Goal: Task Accomplishment & Management: Manage account settings

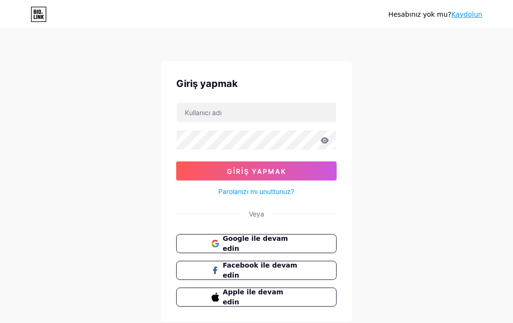
drag, startPoint x: 80, startPoint y: 104, endPoint x: 161, endPoint y: 139, distance: 87.5
click at [80, 104] on div "Hesabınız yok mu? [PERSON_NAME] yapmak Giriş yapmak Parolanızı mı unuttunuz? Ve…" at bounding box center [256, 176] width 513 height 353
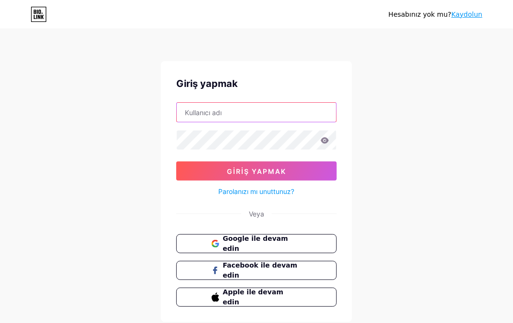
click at [191, 110] on input "text" at bounding box center [257, 112] width 160 height 19
paste input "ankaraboya"
type input "ankaraboya"
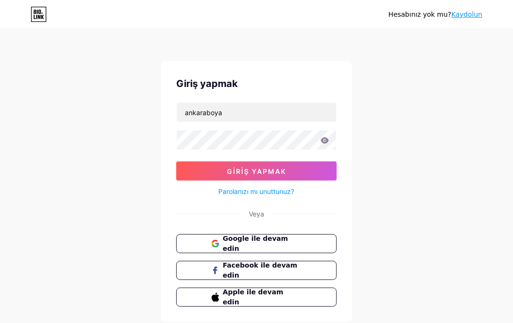
click at [402, 122] on div "Hesabınız yok mu? [PERSON_NAME] yapmak ankaraboya Giriş yapmak Parolanızı mı un…" at bounding box center [256, 176] width 513 height 353
click at [87, 91] on div "Hesabınız yok mu? [PERSON_NAME] yapmak ankaraboya Giriş yapmak Parolanızı mı un…" at bounding box center [256, 176] width 513 height 353
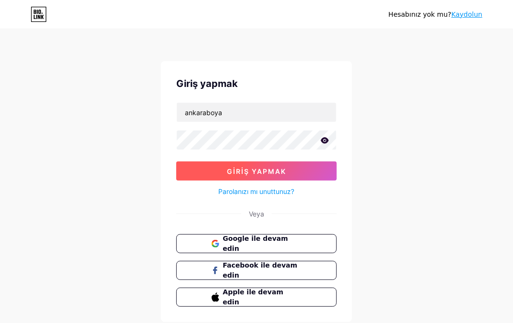
click at [260, 177] on button "Giriş yapmak" at bounding box center [256, 171] width 161 height 19
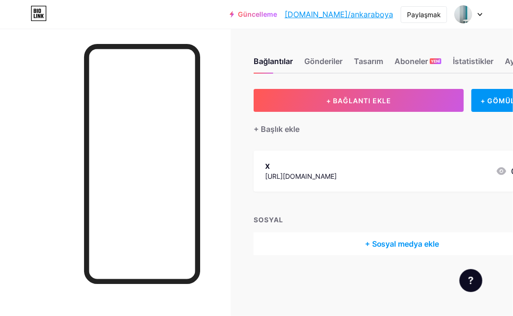
click at [65, 116] on div at bounding box center [115, 187] width 231 height 316
click at [400, 240] on font "+ Sosyal medya ekle" at bounding box center [402, 244] width 75 height 10
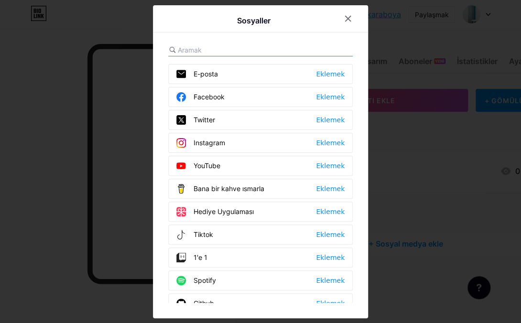
click at [257, 76] on div "E-posta Eklemek" at bounding box center [260, 74] width 184 height 20
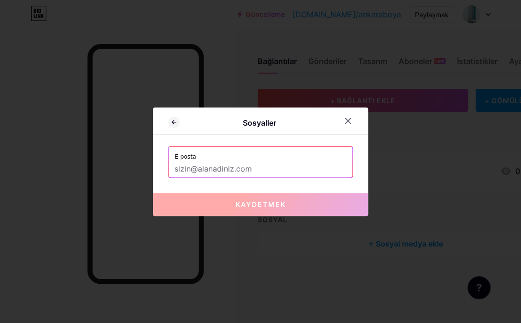
click at [207, 162] on input "text" at bounding box center [260, 169] width 172 height 16
paste input "[EMAIL_ADDRESS][DOMAIN_NAME]"
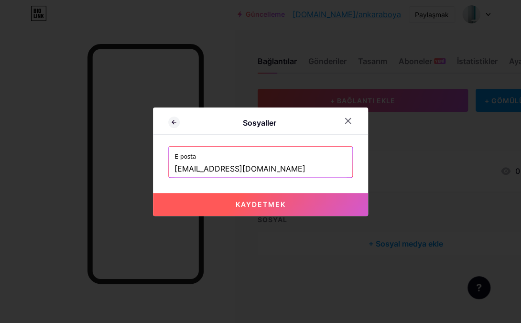
click at [269, 199] on button "Kaydetmek" at bounding box center [260, 204] width 215 height 23
type input "mailto:[EMAIL_ADDRESS][DOMAIN_NAME]"
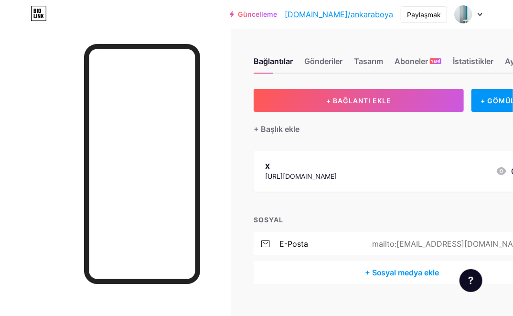
click at [413, 269] on font "+ Sosyal medya ekle" at bounding box center [402, 273] width 75 height 10
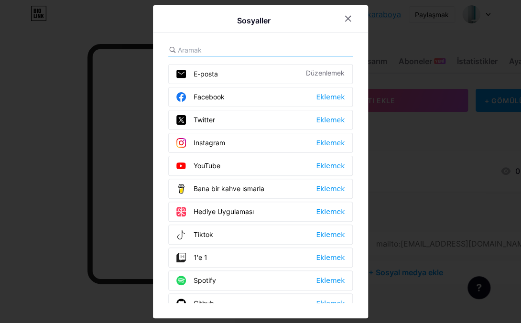
click at [246, 123] on div "Twitter Eklemek" at bounding box center [260, 120] width 184 height 20
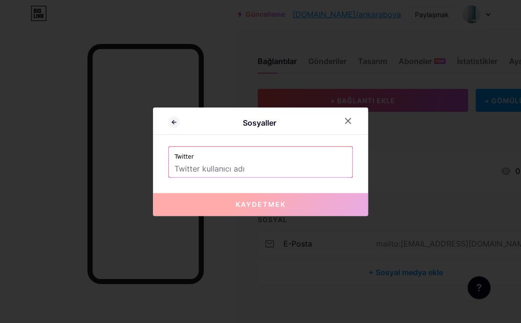
click at [195, 171] on input "text" at bounding box center [260, 169] width 172 height 16
paste input "AnkaraBoya"
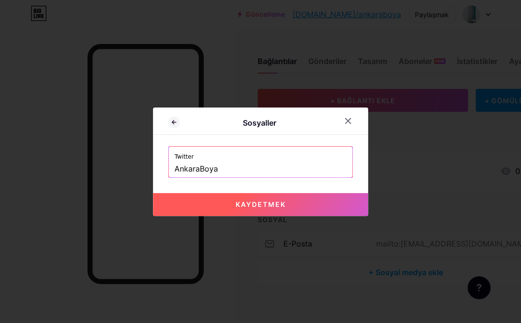
click at [263, 203] on font "Kaydetmek" at bounding box center [261, 204] width 50 height 8
type input "[URL][DOMAIN_NAME]"
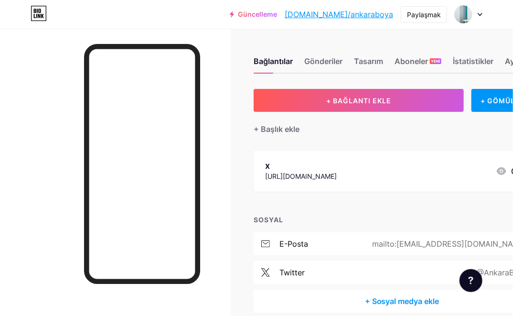
click at [412, 138] on div "+ BAĞLANTI EKLE + GÖMÜLÜ EKLE + Başlık ekle X [URL][DOMAIN_NAME] 0 SOSYAL e-pos…" at bounding box center [402, 201] width 297 height 224
click at [284, 130] on font "+ Başlık ekle" at bounding box center [277, 129] width 46 height 10
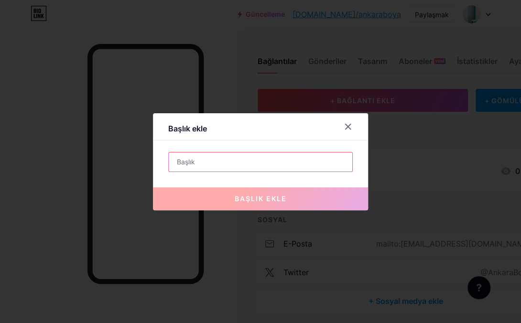
click at [235, 162] on input "text" at bounding box center [261, 161] width 184 height 19
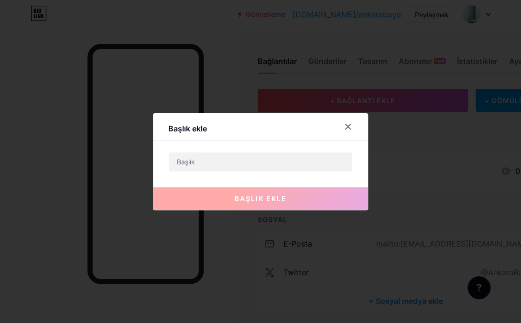
drag, startPoint x: 248, startPoint y: 277, endPoint x: 245, endPoint y: 272, distance: 5.8
click at [248, 277] on div at bounding box center [260, 161] width 521 height 323
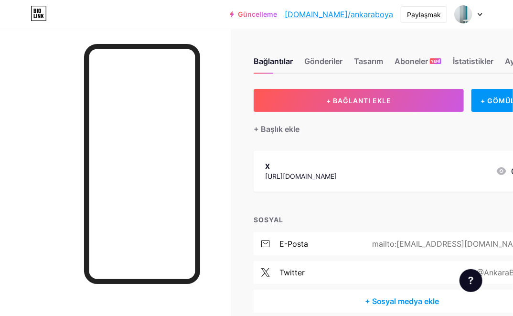
click at [277, 135] on div "+ BAĞLANTI EKLE + GÖMÜLÜ EKLE + Başlık ekle X [URL][DOMAIN_NAME] 0 SOSYAL e-pos…" at bounding box center [402, 201] width 297 height 224
click at [277, 130] on font "+ Başlık ekle" at bounding box center [277, 129] width 46 height 10
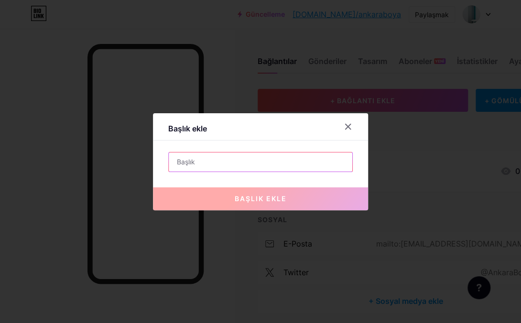
click at [211, 159] on input "text" at bounding box center [261, 161] width 184 height 19
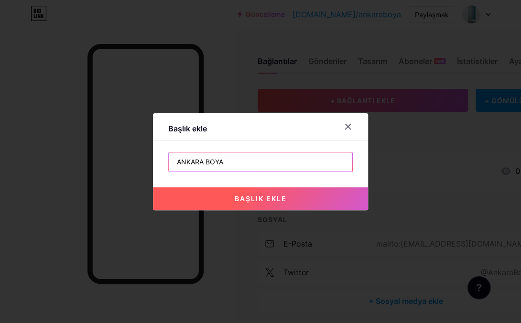
click at [203, 162] on input "ANKARA BOYA" at bounding box center [261, 161] width 184 height 19
click at [298, 156] on input "ANKARA BOYA" at bounding box center [261, 161] width 184 height 19
click at [170, 162] on input "ANKARA [PERSON_NAME]" at bounding box center [261, 161] width 184 height 19
click at [260, 162] on input "ANKARA [PERSON_NAME]" at bounding box center [261, 161] width 184 height 19
drag, startPoint x: 222, startPoint y: 163, endPoint x: 252, endPoint y: 161, distance: 29.8
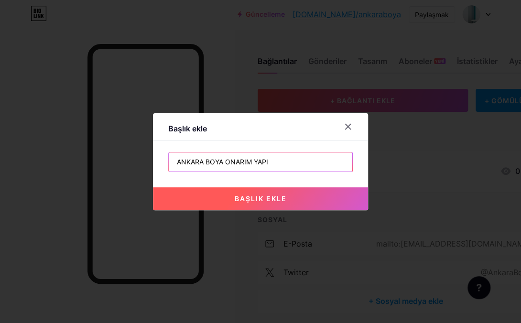
click at [252, 161] on input "ANKARA BOYA ONARIM YAPI" at bounding box center [261, 161] width 184 height 19
click at [250, 165] on input "ANKARA BOYA YAPI" at bounding box center [261, 161] width 184 height 19
type input "ANKARA BOYA YAPI BAKIM ONARIM SERVİSİ"
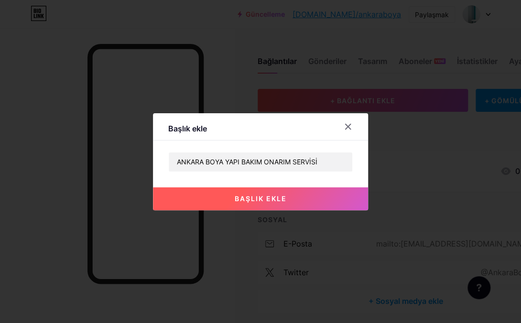
click at [271, 200] on font "başlık ekle" at bounding box center [261, 198] width 52 height 8
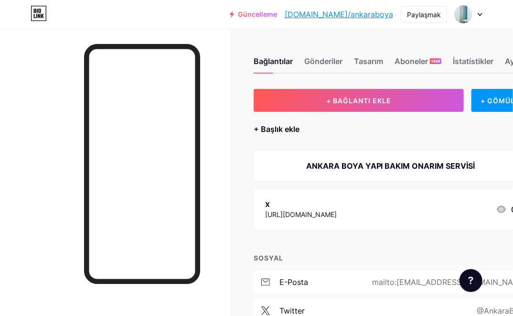
click at [292, 129] on font "+ Başlık ekle" at bounding box center [277, 129] width 46 height 10
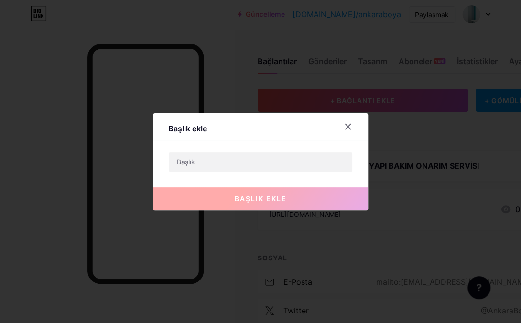
click at [62, 77] on div at bounding box center [260, 161] width 521 height 323
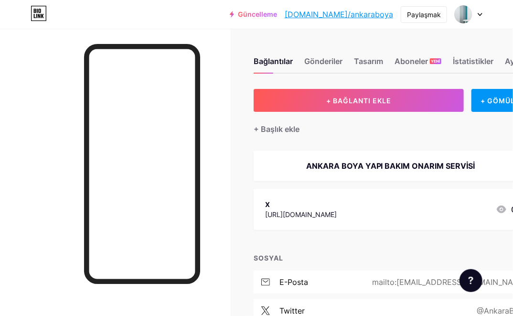
click at [344, 127] on div "+ Başlık ekle" at bounding box center [402, 123] width 297 height 23
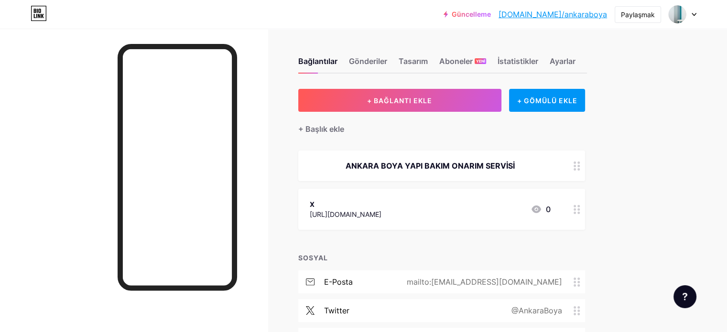
click at [513, 151] on div "Bağlantılar Gönderiler Tasarım Aboneler YENİ İstatistikler Ayarlar + BAĞLANTI E…" at bounding box center [313, 214] width 627 height 370
click at [344, 129] on font "+ Başlık ekle" at bounding box center [321, 129] width 46 height 10
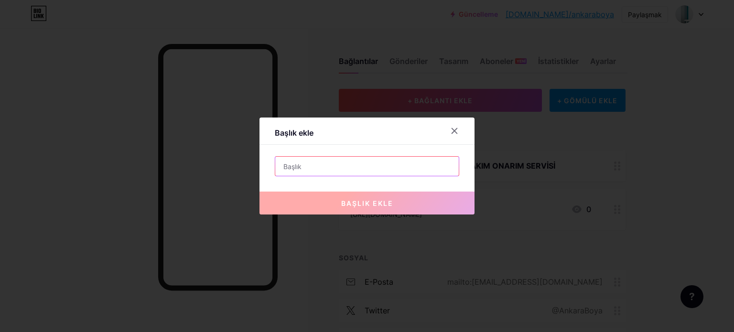
click at [320, 164] on input "text" at bounding box center [367, 166] width 184 height 19
paste input "Ankara Boya Mekanları güzelleştirmenin en ekonomik yolu boyadır. Küçük ödemelerl"
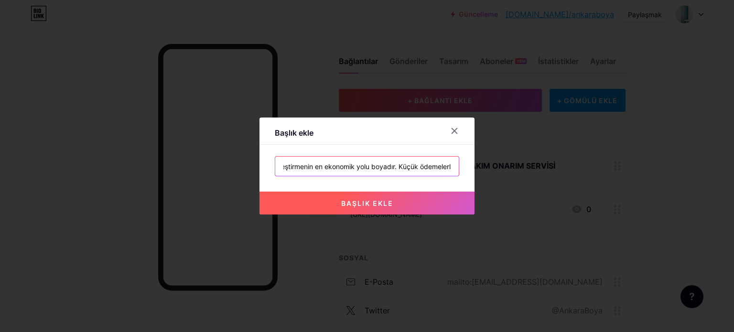
drag, startPoint x: 395, startPoint y: 162, endPoint x: 473, endPoint y: 173, distance: 78.3
click at [473, 173] on div "Başlık ekle Ankara Boya Mekanları güzelleştirmenin en ekonomik yolu boyadır. Kü…" at bounding box center [367, 166] width 734 height 332
type input "Ankara Boya Mekanları güzelleştirmenin en ekonomik yolu boyadır. Ankara Boyacı"
click at [369, 197] on button "başlık ekle" at bounding box center [366, 203] width 215 height 23
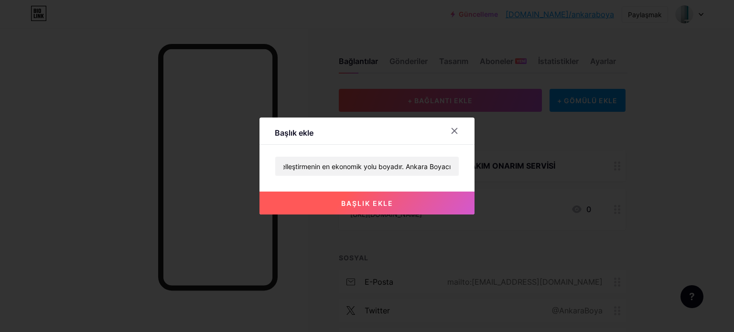
scroll to position [0, 0]
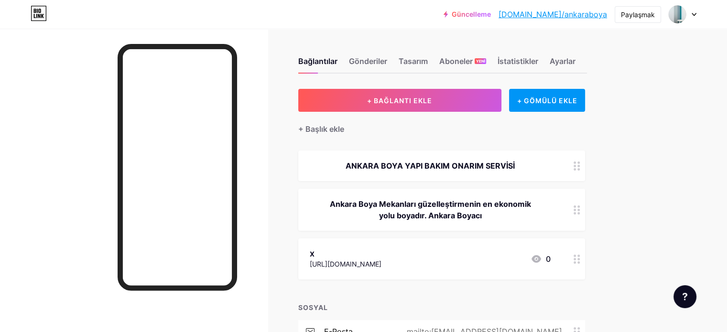
click at [513, 138] on div "Bağlantılar Gönderiler Tasarım Aboneler YENİ İstatistikler Ayarlar + BAĞLANTI E…" at bounding box center [313, 239] width 627 height 420
click at [513, 155] on div "Bağlantılar Gönderiler Tasarım Aboneler YENİ İstatistikler Ayarlar + BAĞLANTI E…" at bounding box center [313, 239] width 627 height 420
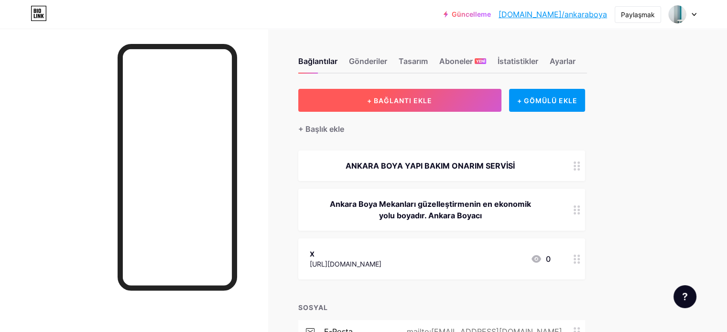
click at [432, 99] on font "+ BAĞLANTI EKLE" at bounding box center [399, 101] width 65 height 8
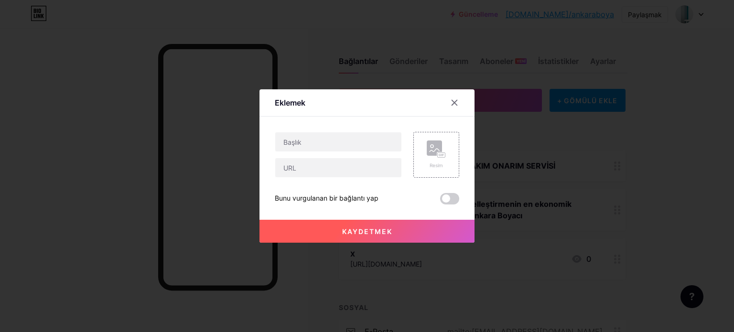
click at [130, 61] on div at bounding box center [367, 166] width 734 height 332
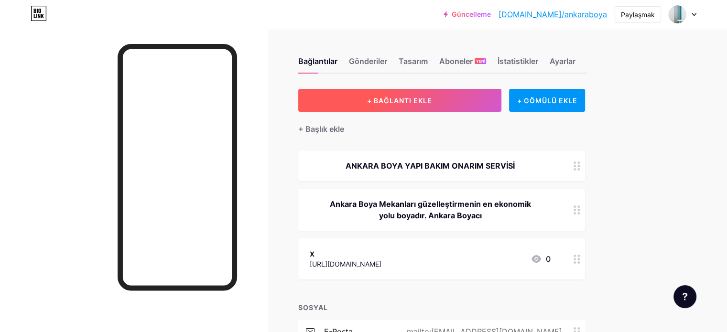
click at [432, 100] on font "+ BAĞLANTI EKLE" at bounding box center [399, 101] width 65 height 8
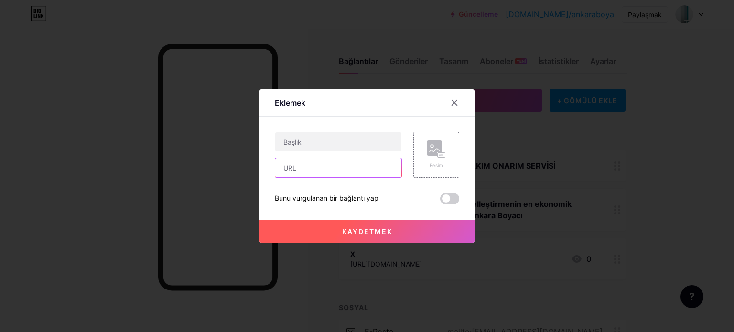
click at [289, 164] on input "text" at bounding box center [338, 167] width 126 height 19
paste input "[URL][DOMAIN_NAME]"
type input "[URL][DOMAIN_NAME]"
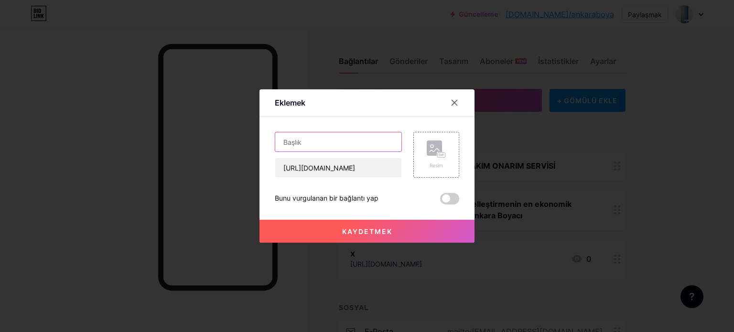
click at [289, 145] on input "text" at bounding box center [338, 141] width 126 height 19
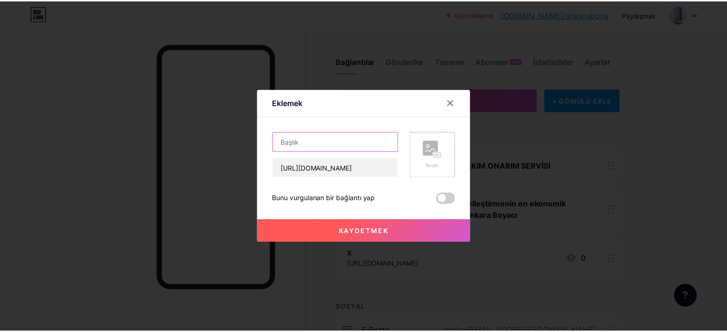
scroll to position [0, 0]
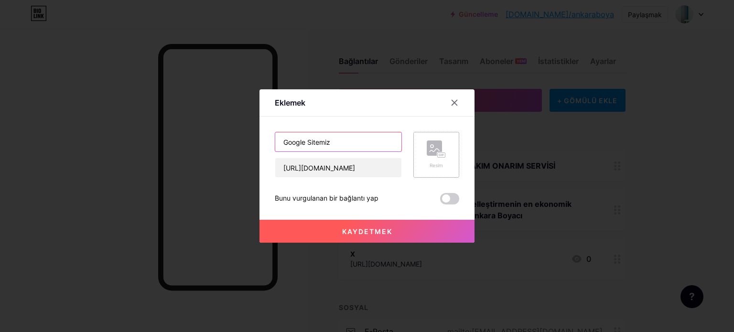
type input "Google Sitemiz"
click at [433, 158] on div "Resim" at bounding box center [436, 154] width 19 height 29
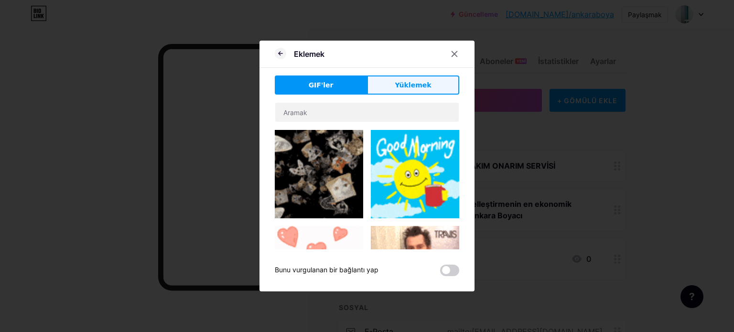
click at [422, 87] on font "Yüklemek" at bounding box center [413, 85] width 36 height 8
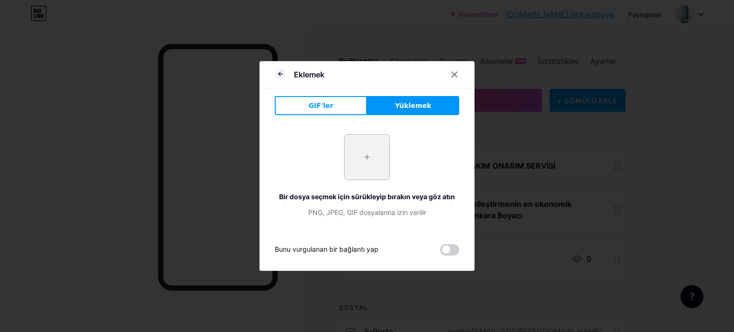
click at [365, 164] on input "file" at bounding box center [367, 157] width 45 height 45
type input "C:\fakepath\marshall_boya.jpg"
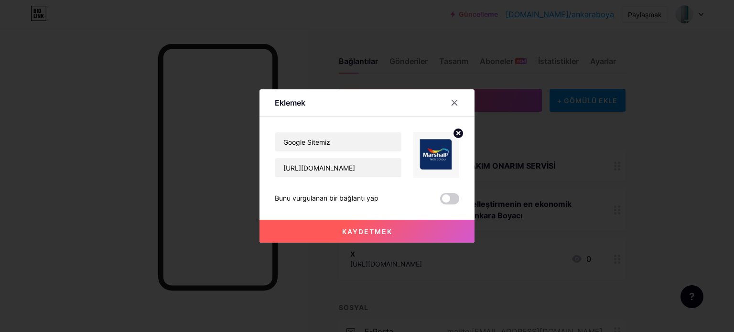
click at [381, 229] on font "Kaydetmek" at bounding box center [367, 231] width 50 height 8
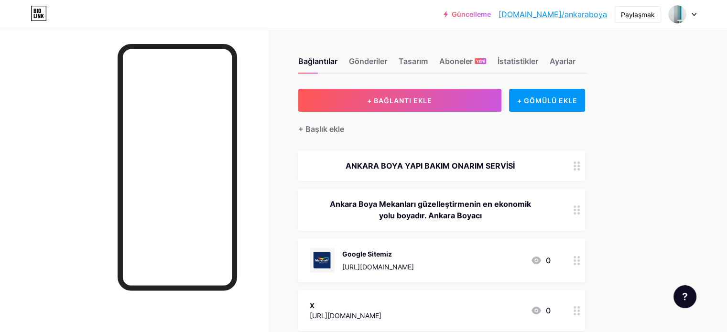
click at [513, 179] on div "Güncelleme [DOMAIN_NAME]/[GEOGRAPHIC_DATA]... [DOMAIN_NAME]/ankaraboya Paylaşma…" at bounding box center [363, 250] width 727 height 500
click at [513, 263] on icon at bounding box center [576, 260] width 7 height 9
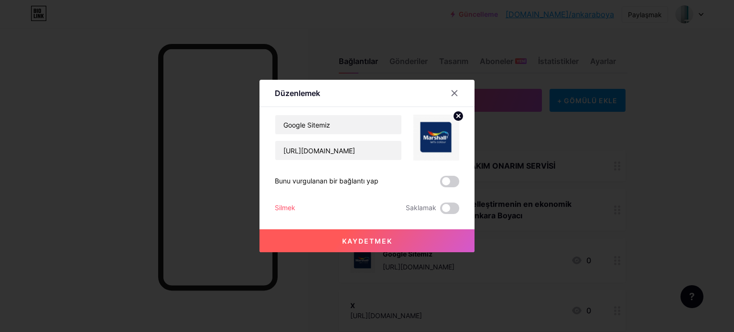
click at [435, 140] on img at bounding box center [436, 138] width 46 height 46
click at [457, 115] on icon at bounding box center [458, 115] width 3 height 3
click at [429, 132] on rect at bounding box center [434, 130] width 15 height 15
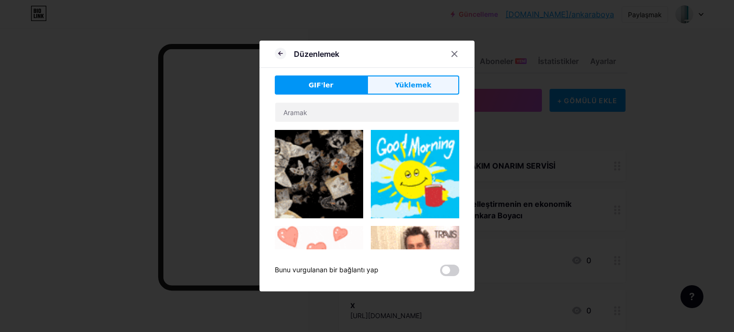
click at [409, 88] on font "Yüklemek" at bounding box center [413, 85] width 36 height 8
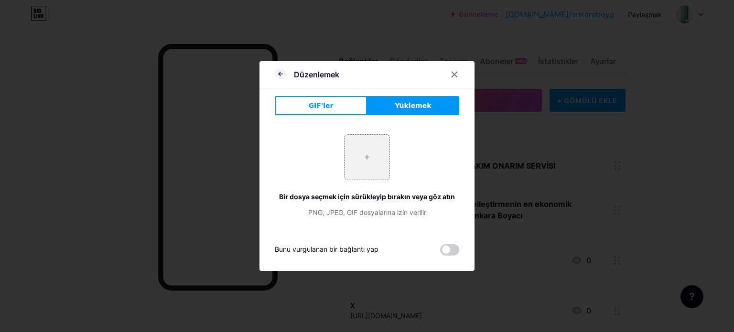
click at [403, 106] on font "Yüklemek" at bounding box center [413, 106] width 36 height 8
click at [365, 152] on input "file" at bounding box center [367, 157] width 45 height 45
type input "C:\fakepath\055e619512430f2628d1793ce59af79d.jpg"
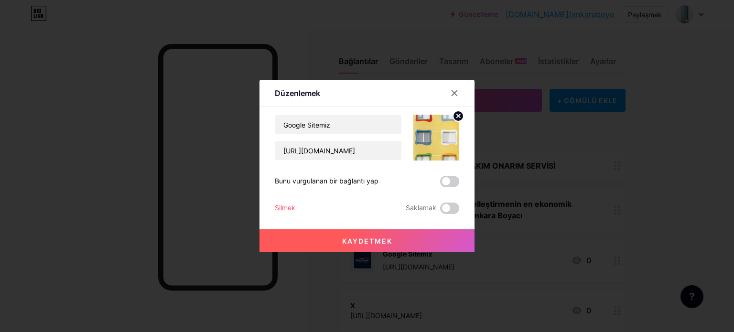
click at [393, 237] on button "Kaydetmek" at bounding box center [366, 240] width 215 height 23
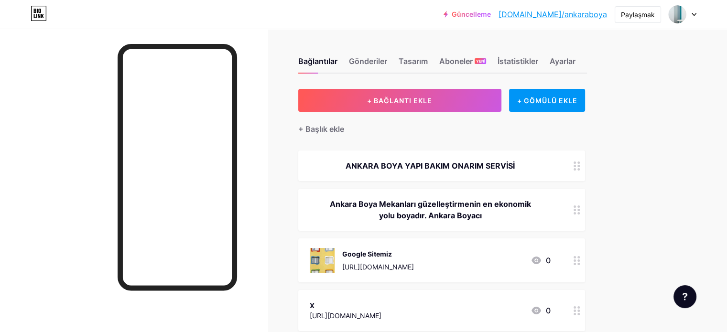
click at [513, 177] on div "Bağlantılar Gönderiler Tasarım Aboneler YENİ İstatistikler Ayarlar + BAĞLANTI E…" at bounding box center [313, 264] width 627 height 471
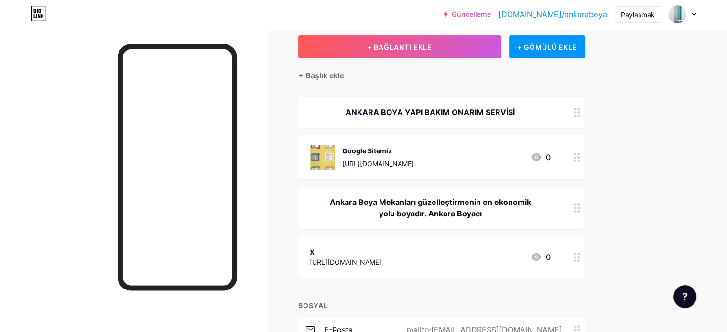
scroll to position [143, 0]
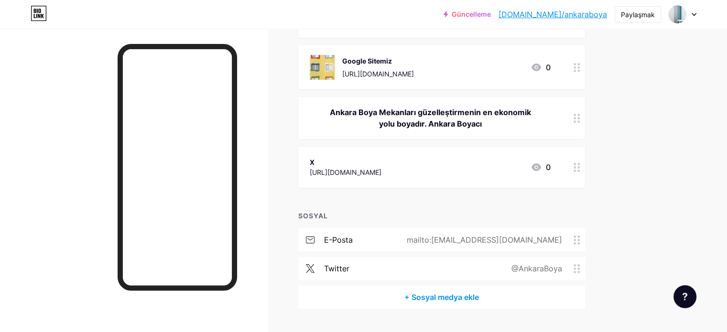
click at [513, 168] on icon at bounding box center [576, 167] width 7 height 9
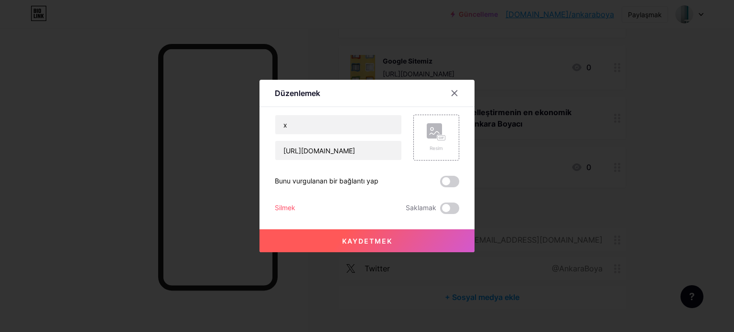
click at [288, 208] on font "Silmek" at bounding box center [285, 208] width 21 height 8
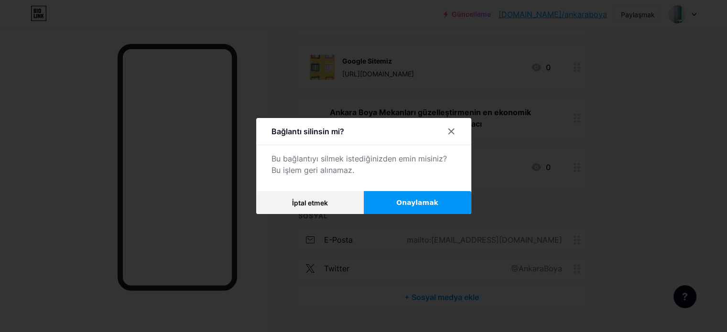
click at [409, 202] on font "Onaylamak" at bounding box center [417, 203] width 42 height 8
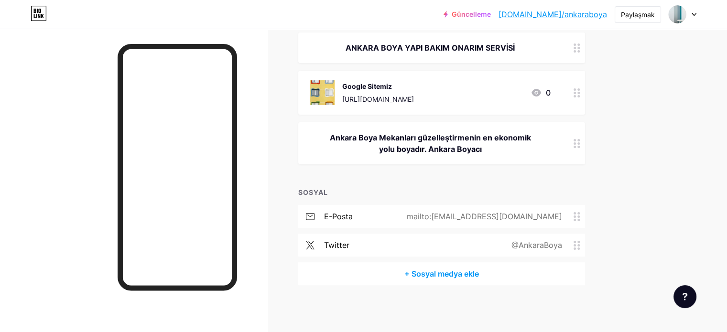
click at [513, 142] on div "Güncelleme [DOMAIN_NAME]/[GEOGRAPHIC_DATA]... [DOMAIN_NAME]/ankaraboya Paylaşma…" at bounding box center [363, 107] width 727 height 451
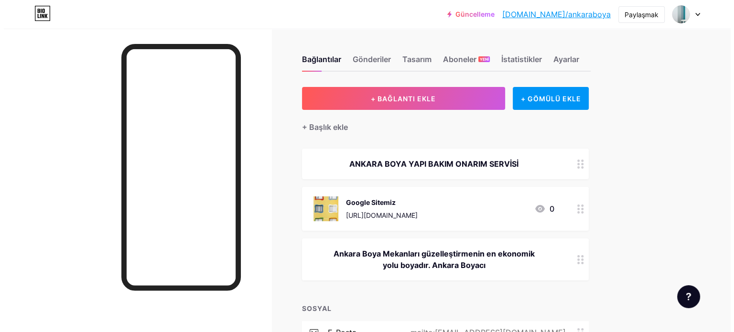
scroll to position [0, 0]
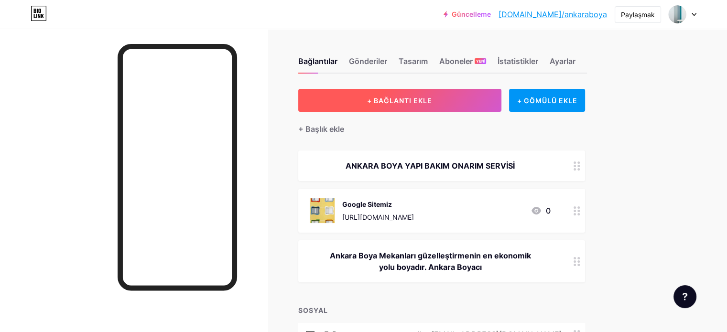
click at [432, 98] on font "+ BAĞLANTI EKLE" at bounding box center [399, 101] width 65 height 8
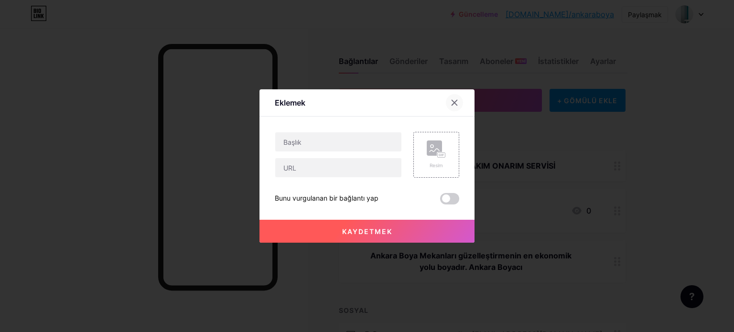
click at [451, 101] on icon at bounding box center [455, 103] width 8 height 8
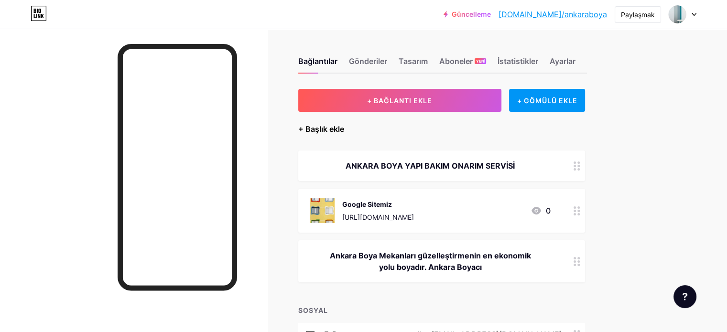
click at [344, 128] on font "+ Başlık ekle" at bounding box center [321, 129] width 46 height 10
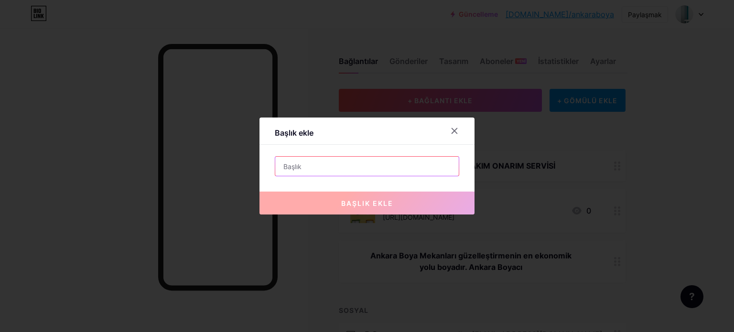
click at [303, 169] on input "text" at bounding box center [367, 166] width 184 height 19
paste input "Küçük ödemelerle mekanlarınızı renklendirip ve ferahlatabilirsiniz"
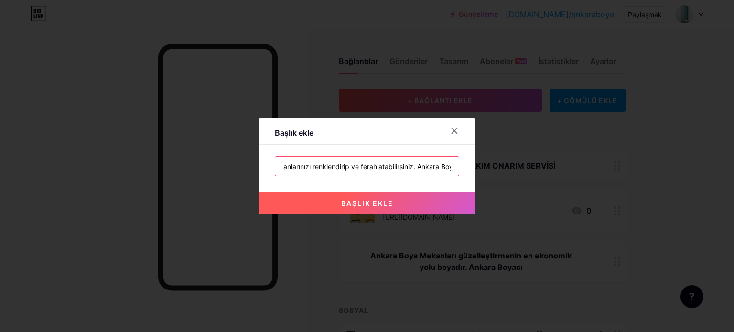
scroll to position [0, 78]
type input "Küçük ödemelerle mekanlarınızı renklendirip ve ferahlatabilirsiniz. Ankara Boya"
click at [378, 202] on font "başlık ekle" at bounding box center [367, 203] width 52 height 8
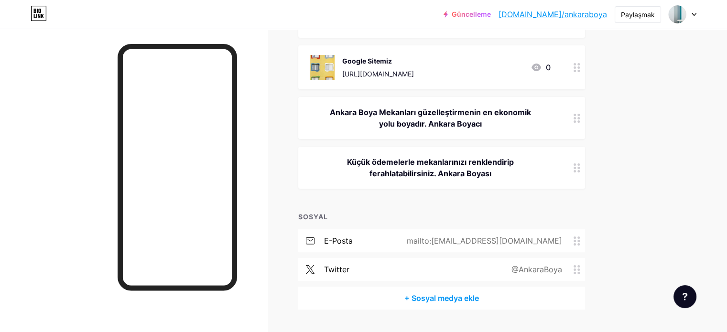
scroll to position [168, 0]
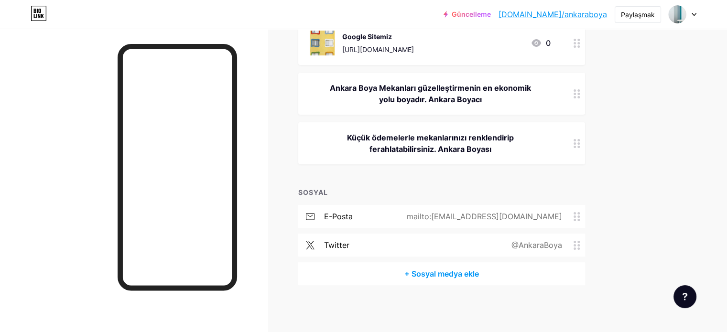
click at [104, 108] on div at bounding box center [134, 195] width 268 height 332
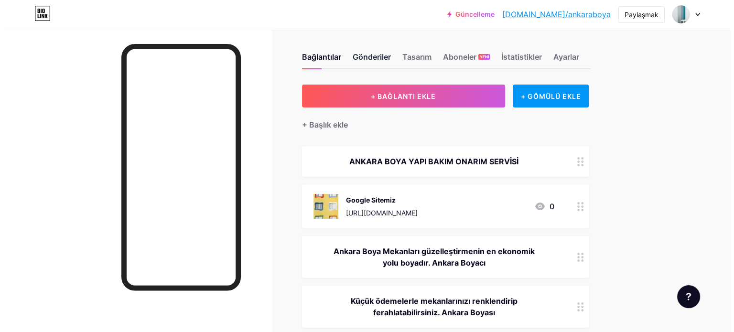
scroll to position [0, 0]
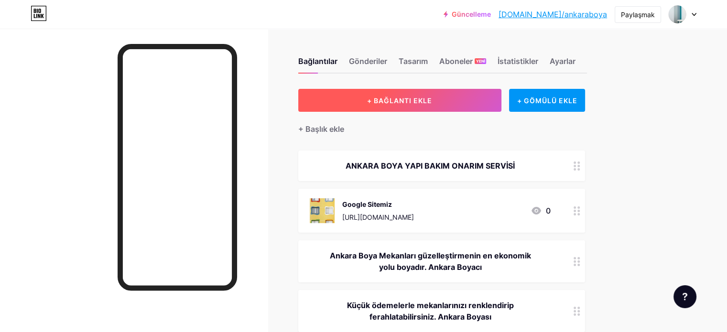
click at [432, 100] on font "+ BAĞLANTI EKLE" at bounding box center [399, 101] width 65 height 8
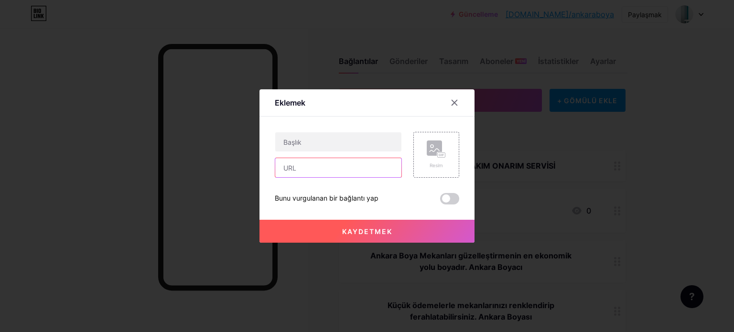
click at [289, 166] on input "text" at bounding box center [338, 167] width 126 height 19
paste input "[URL][DOMAIN_NAME]"
type input "[URL][DOMAIN_NAME]"
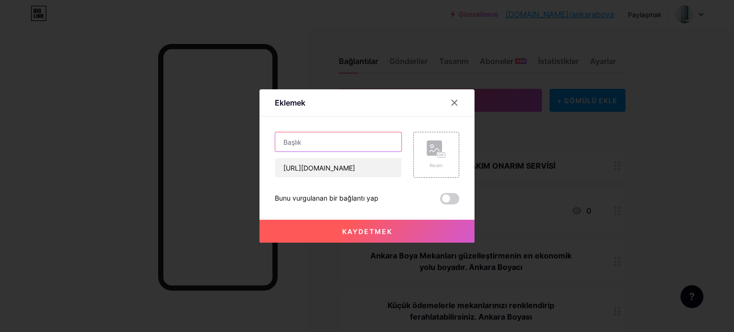
click at [308, 142] on input "text" at bounding box center [338, 141] width 126 height 19
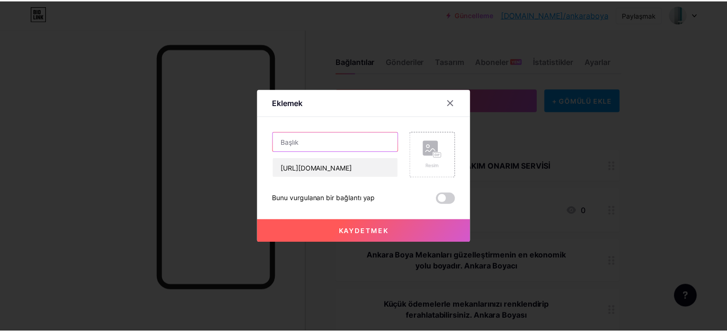
scroll to position [0, 0]
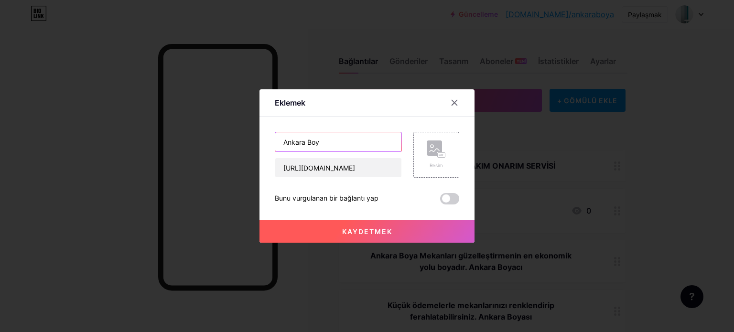
type input "Ankara Boya"
click at [431, 145] on rect at bounding box center [434, 147] width 15 height 15
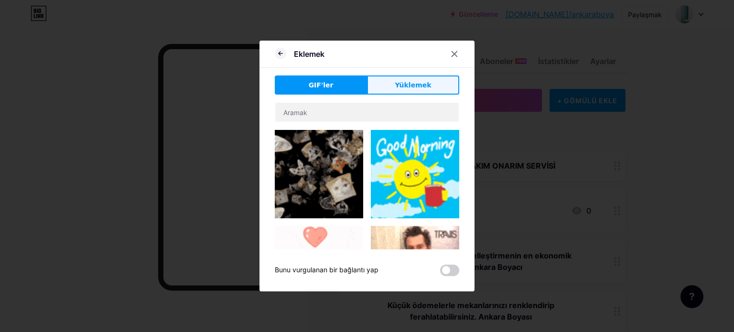
click at [409, 84] on font "Yüklemek" at bounding box center [413, 85] width 36 height 8
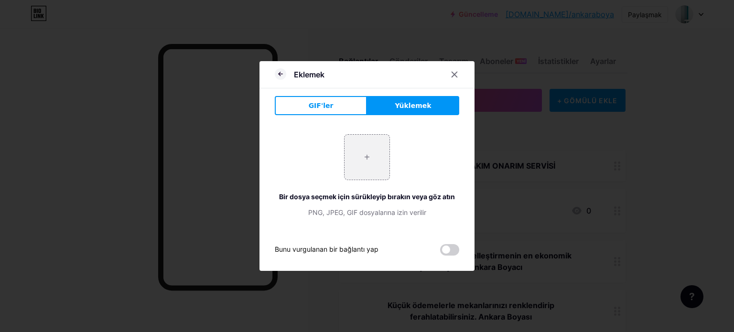
click at [409, 107] on font "Yüklemek" at bounding box center [413, 106] width 36 height 8
click at [363, 158] on input "file" at bounding box center [367, 157] width 45 height 45
type input "C:\fakepath\BOYACI [GEOGRAPHIC_DATA]JPG"
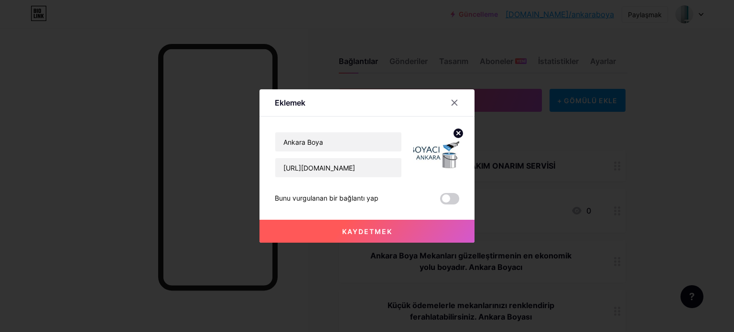
click at [454, 130] on circle at bounding box center [458, 133] width 11 height 11
click at [442, 155] on icon at bounding box center [442, 155] width 0 height 2
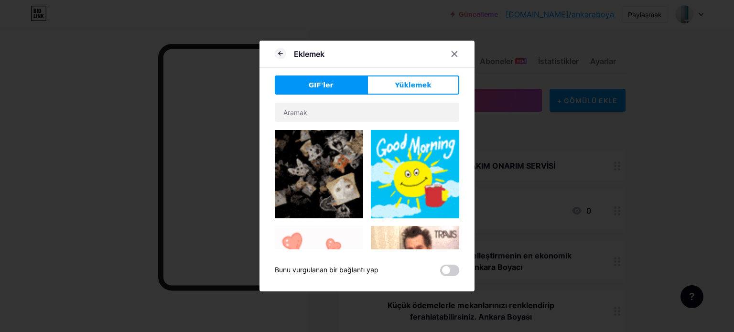
click at [423, 84] on font "Yüklemek" at bounding box center [413, 85] width 36 height 8
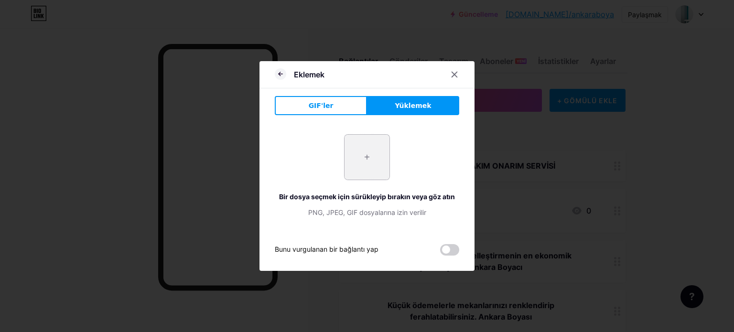
click at [367, 160] on input "file" at bounding box center [367, 157] width 45 height 45
type input "C:\fakepath\oran boyacı.jpg"
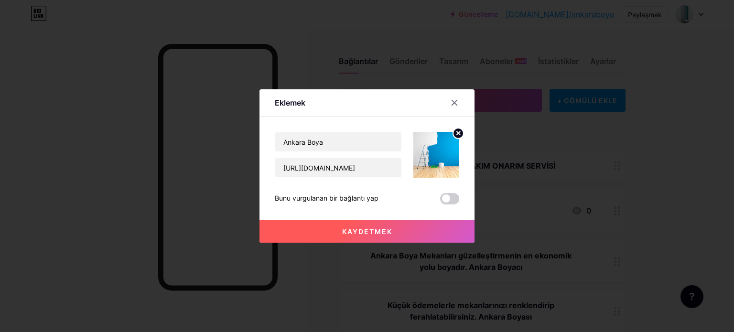
click at [382, 231] on font "Kaydetmek" at bounding box center [367, 231] width 50 height 8
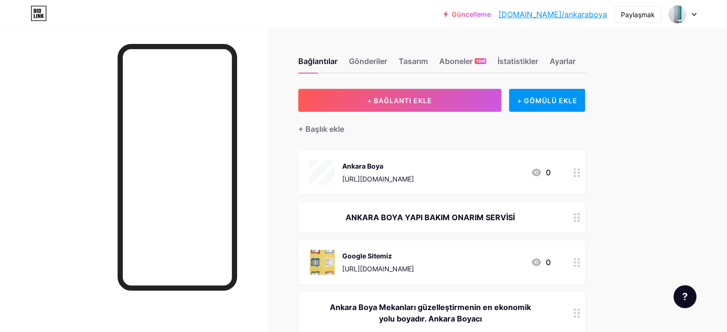
click at [513, 163] on div "Güncelleme [DOMAIN_NAME]/[GEOGRAPHIC_DATA]... [DOMAIN_NAME]/ankaraboya Paylaşma…" at bounding box center [363, 276] width 727 height 552
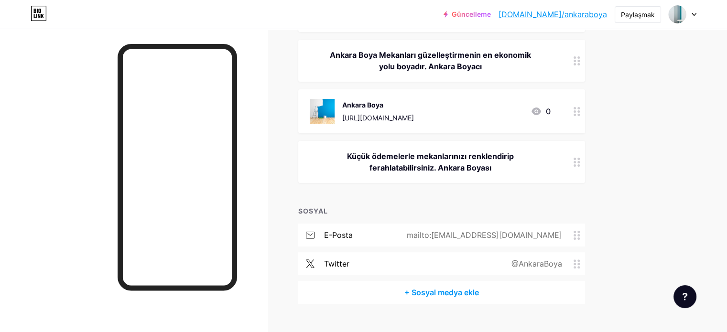
scroll to position [219, 0]
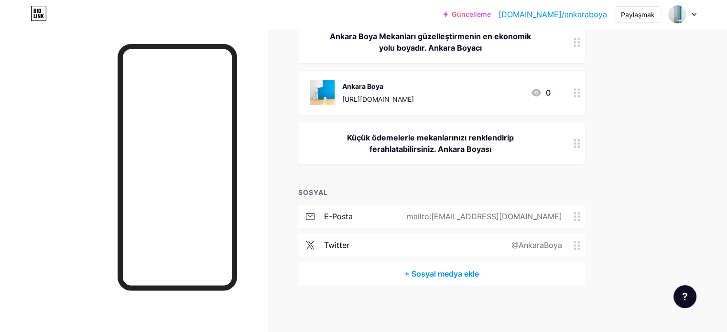
click at [513, 160] on div "Bağlantılar Gönderiler Tasarım Aboneler YENİ İstatistikler Ayarlar + BAĞLANTI E…" at bounding box center [313, 71] width 627 height 524
click at [513, 137] on div "Güncelleme [DOMAIN_NAME]/[GEOGRAPHIC_DATA]... [DOMAIN_NAME]/ankaraboya Paylaşma…" at bounding box center [363, 57] width 727 height 552
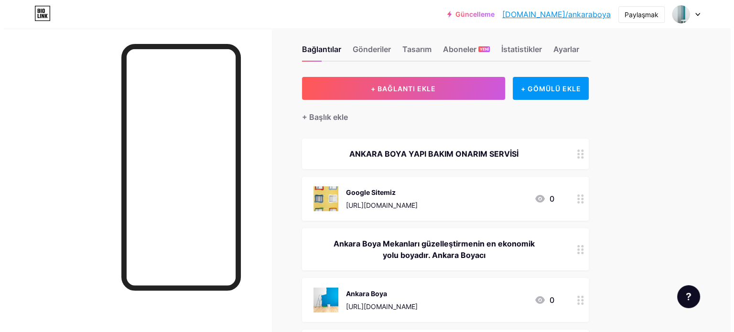
scroll to position [0, 0]
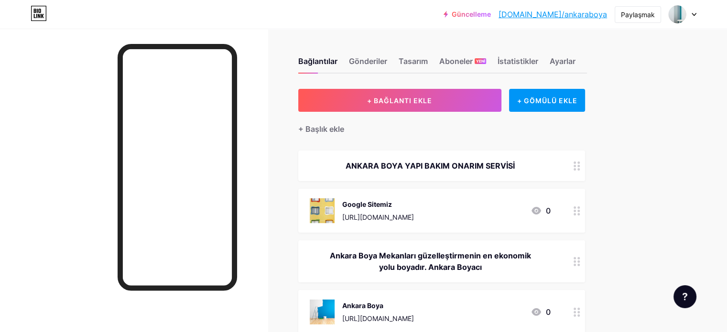
drag, startPoint x: 63, startPoint y: 86, endPoint x: 86, endPoint y: 52, distance: 41.4
click at [63, 86] on div at bounding box center [134, 195] width 268 height 332
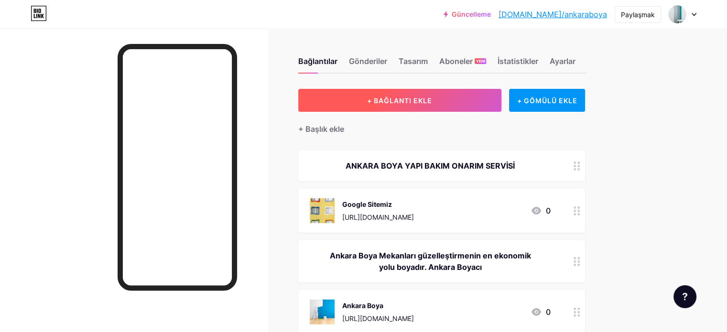
click at [432, 101] on font "+ BAĞLANTI EKLE" at bounding box center [399, 101] width 65 height 8
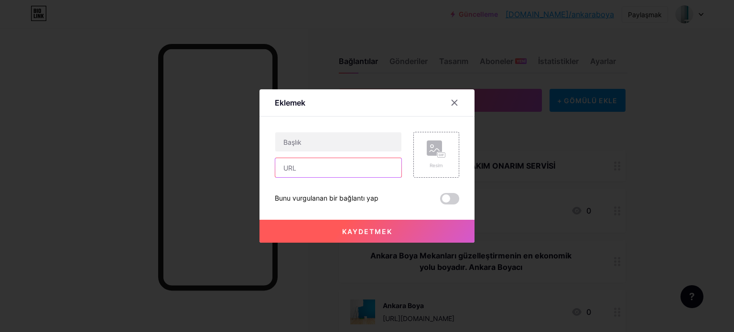
click at [300, 169] on input "text" at bounding box center [338, 167] width 126 height 19
paste input "[URL][DOMAIN_NAME]"
type input "[URL][DOMAIN_NAME]"
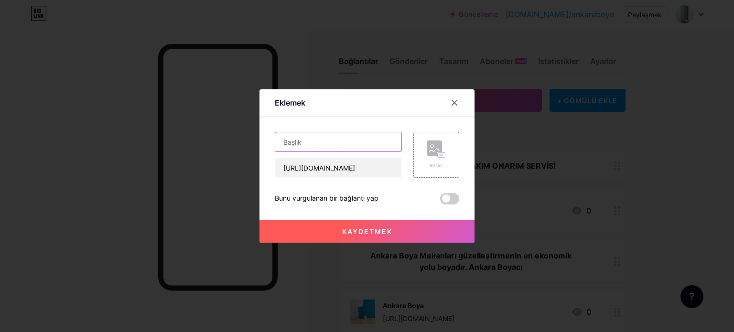
click at [292, 146] on input "text" at bounding box center [338, 141] width 126 height 19
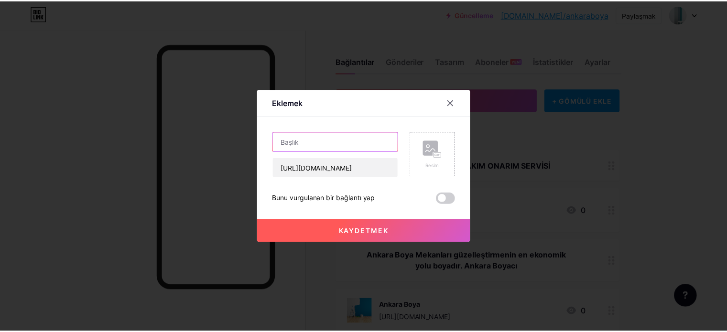
scroll to position [0, 0]
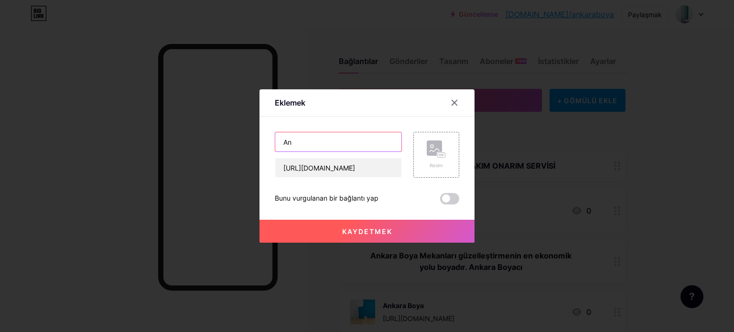
type input "A"
type input "Boya İşleri Ustası"
click at [440, 157] on rect at bounding box center [442, 155] width 8 height 5
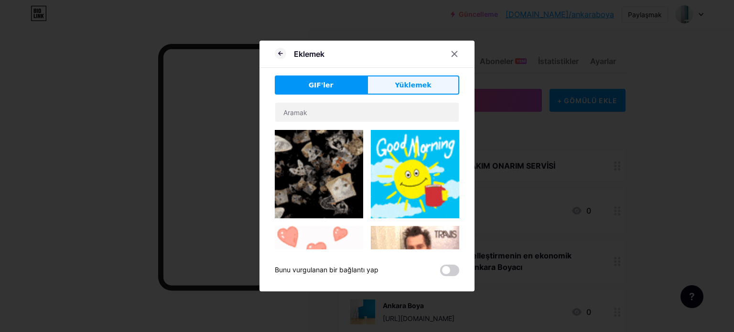
click at [425, 86] on button "Yüklemek" at bounding box center [413, 85] width 92 height 19
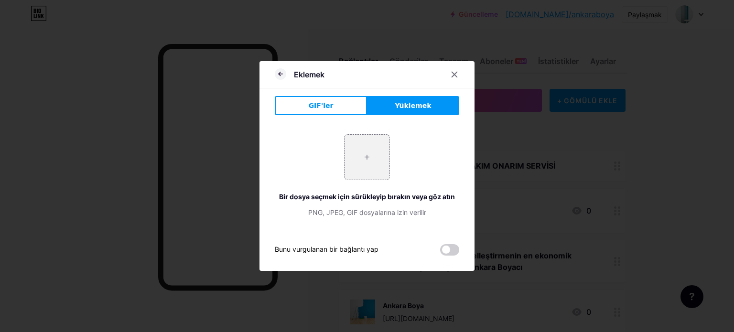
click at [422, 103] on font "Yüklemek" at bounding box center [413, 106] width 36 height 8
click at [367, 164] on input "file" at bounding box center [367, 157] width 45 height 45
type input "C:\fakepath\badana_boyaa.png"
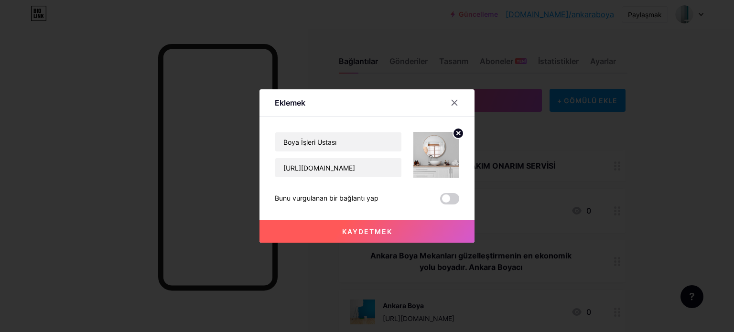
click at [364, 227] on font "Kaydetmek" at bounding box center [367, 231] width 50 height 8
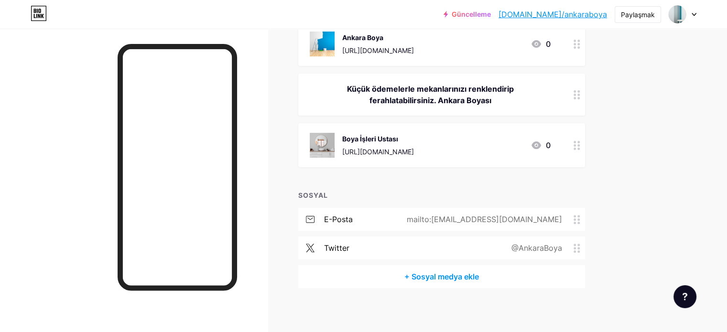
scroll to position [271, 0]
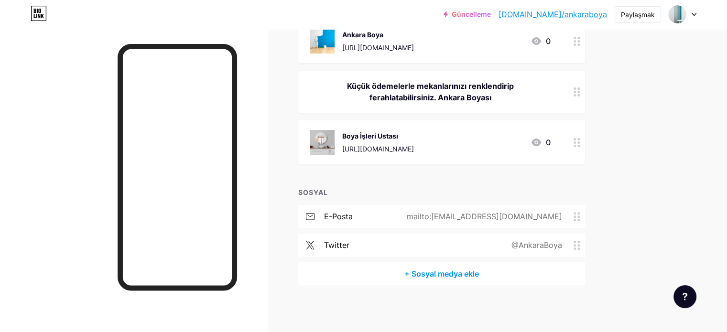
click at [513, 184] on div "Bağlantılar Gönderiler Tasarım Aboneler YENİ İstatistikler Ayarlar + BAĞLANTI E…" at bounding box center [313, 45] width 627 height 575
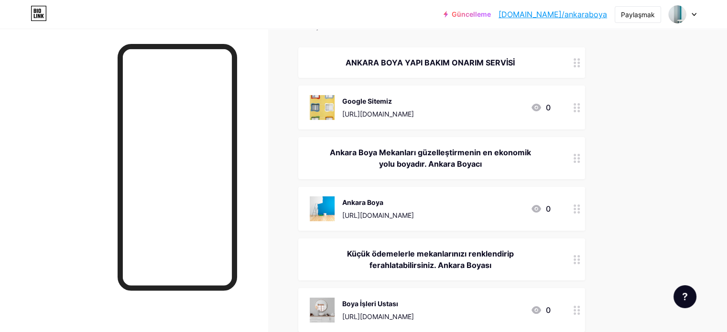
scroll to position [0, 0]
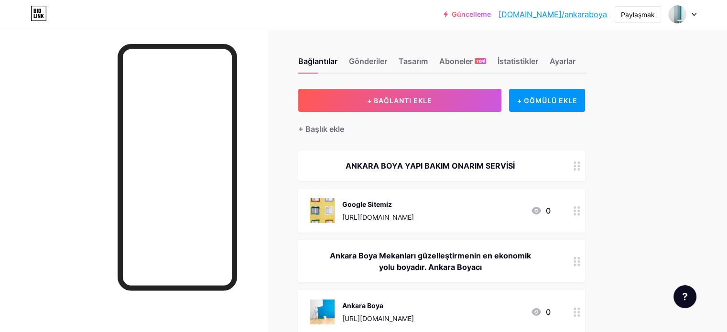
click at [513, 13] on icon at bounding box center [693, 14] width 5 height 3
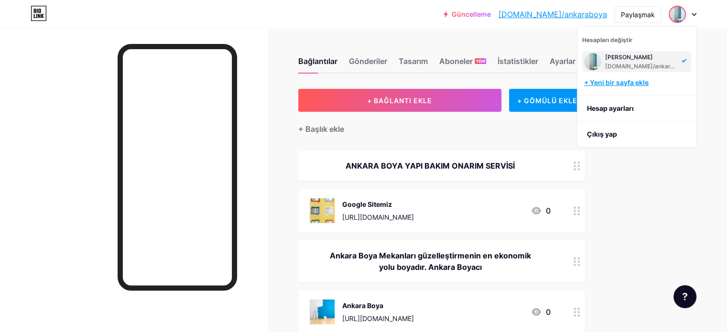
click at [513, 82] on font "+ Yeni bir sayfa ekle" at bounding box center [616, 82] width 65 height 8
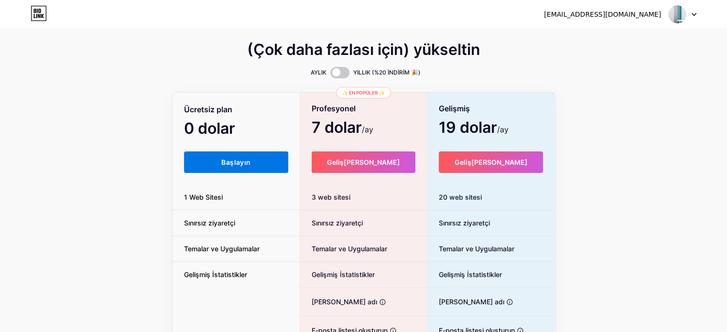
click at [225, 166] on font "Başlayın" at bounding box center [235, 162] width 29 height 8
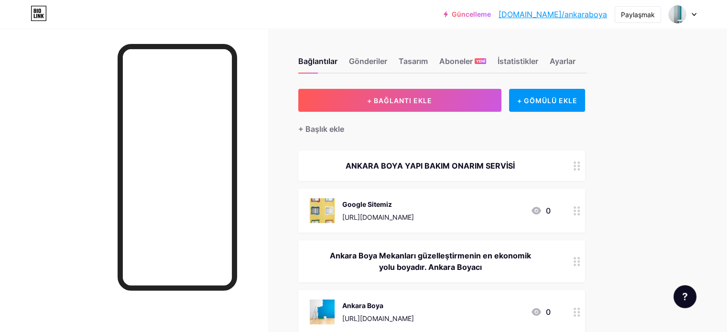
click at [513, 112] on div "Bağlantılar Gönderiler Tasarım Aboneler YENİ İstatistikler Ayarlar + BAĞLANTI E…" at bounding box center [313, 316] width 627 height 575
click at [513, 114] on div "Güncelleme [DOMAIN_NAME]/[GEOGRAPHIC_DATA]... [DOMAIN_NAME]/ankaraboya Paylaşma…" at bounding box center [363, 302] width 727 height 604
click at [513, 11] on div at bounding box center [683, 14] width 28 height 17
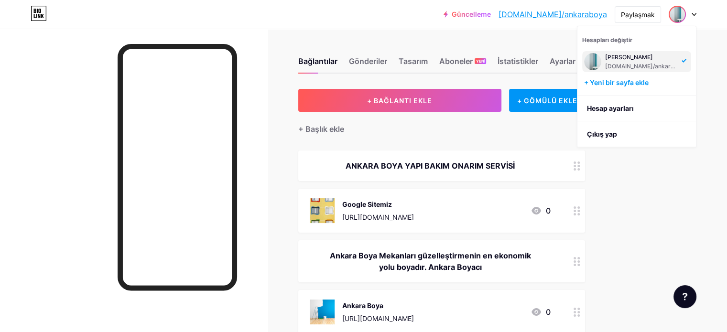
click at [513, 217] on div "Bağlantılar Gönderiler Tasarım Aboneler YENİ İstatistikler Ayarlar + BAĞLANTI E…" at bounding box center [313, 316] width 627 height 575
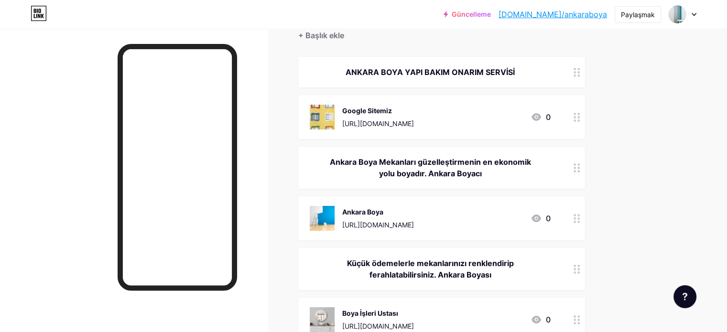
scroll to position [96, 0]
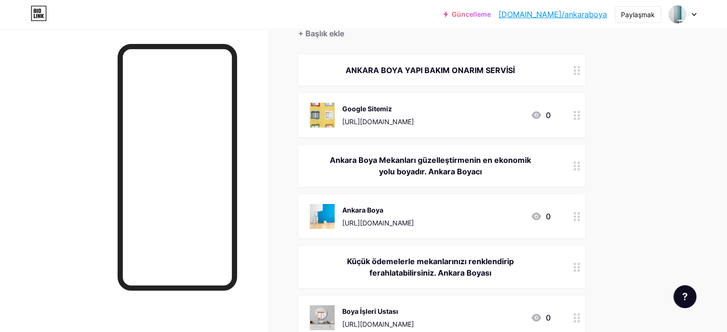
click at [513, 185] on div "Bağlantılar Gönderiler Tasarım Aboneler YENİ İstatistikler Ayarlar + BAĞLANTI E…" at bounding box center [313, 220] width 627 height 575
click at [513, 134] on div "Güncelleme [DOMAIN_NAME]/[GEOGRAPHIC_DATA]... [DOMAIN_NAME]/ankaraboya Paylaşma…" at bounding box center [363, 206] width 727 height 604
click at [513, 13] on div "Güncelleme [DOMAIN_NAME]/[GEOGRAPHIC_DATA]... [DOMAIN_NAME]/ankaraboya Paylaşma…" at bounding box center [363, 14] width 727 height 17
click at [513, 139] on div "Bağlantılar Gönderiler Tasarım Aboneler YENİ İstatistikler Ayarlar + BAĞLANTI E…" at bounding box center [313, 220] width 627 height 575
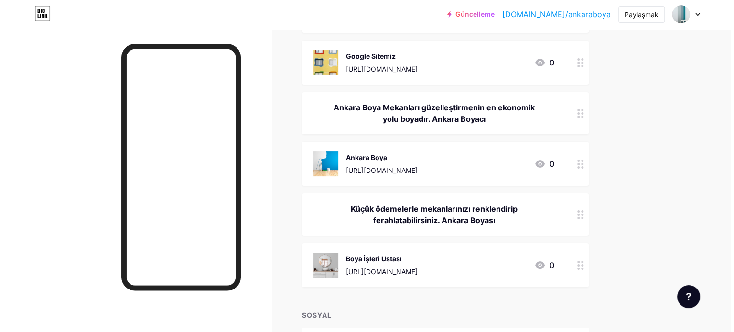
scroll to position [0, 0]
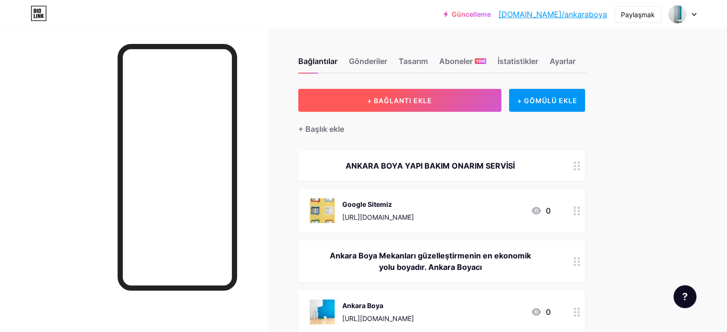
click at [451, 95] on button "+ BAĞLANTI EKLE" at bounding box center [399, 100] width 203 height 23
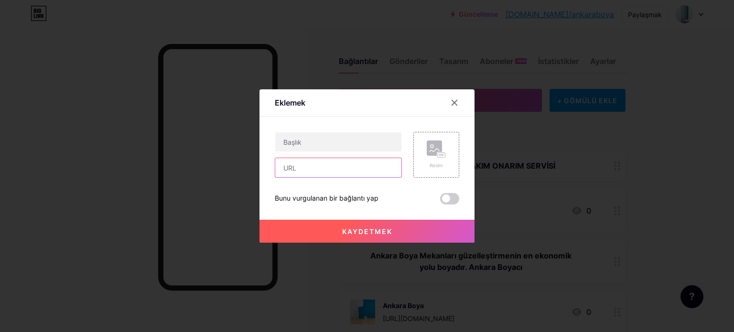
click at [307, 167] on input "text" at bounding box center [338, 167] width 126 height 19
paste input "[URL][DOMAIN_NAME]"
type input "[URL][DOMAIN_NAME]"
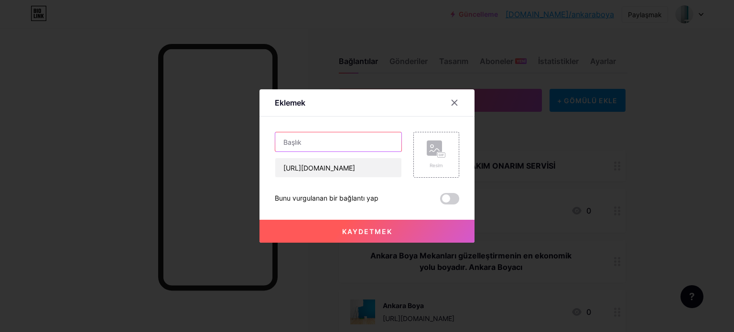
click at [287, 144] on input "text" at bounding box center [338, 141] width 126 height 19
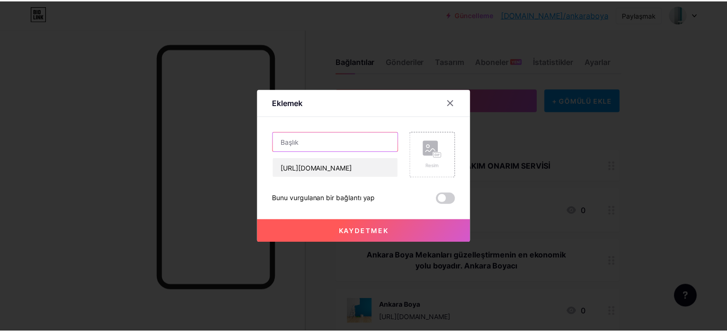
scroll to position [0, 0]
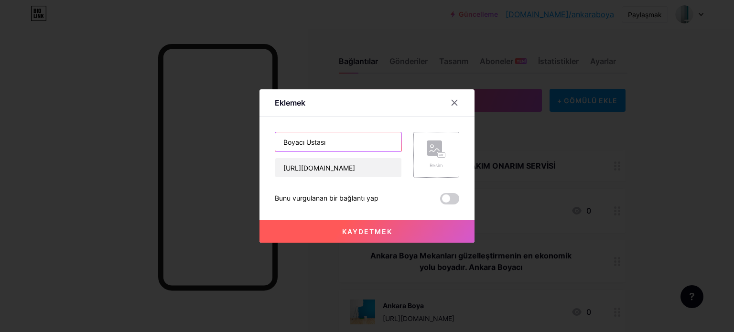
type input "Boyacı Ustası"
click at [438, 151] on icon at bounding box center [436, 149] width 19 height 18
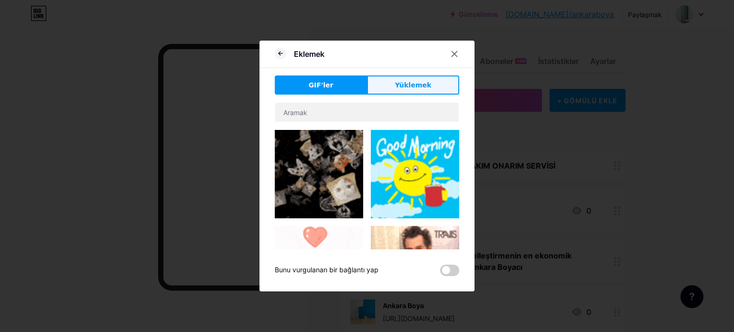
click at [419, 83] on font "Yüklemek" at bounding box center [413, 85] width 36 height 8
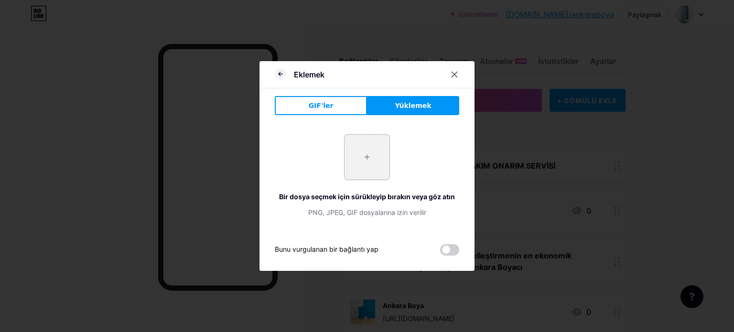
click at [367, 162] on input "file" at bounding box center [367, 157] width 45 height 45
type input "C:\fakepath\badanaboya.png"
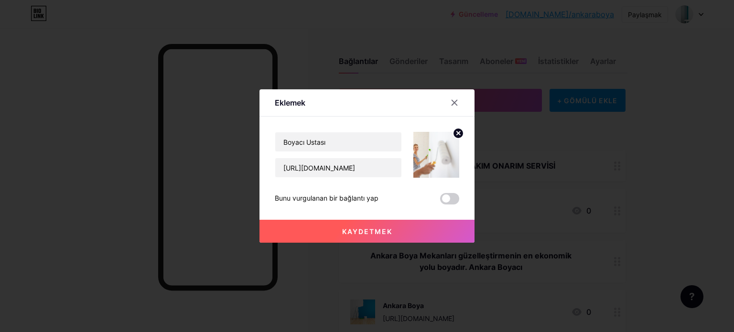
click at [377, 230] on font "Kaydetmek" at bounding box center [367, 231] width 50 height 8
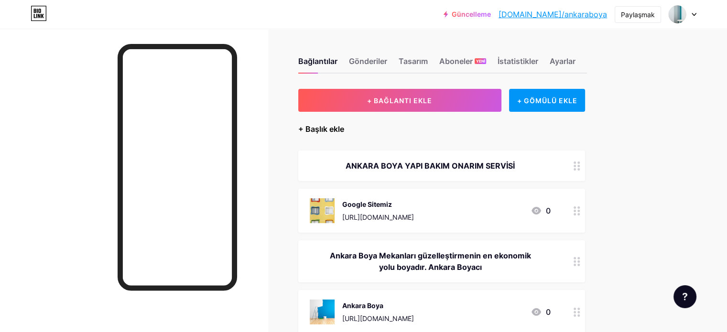
click at [344, 130] on font "+ Başlık ekle" at bounding box center [321, 129] width 46 height 10
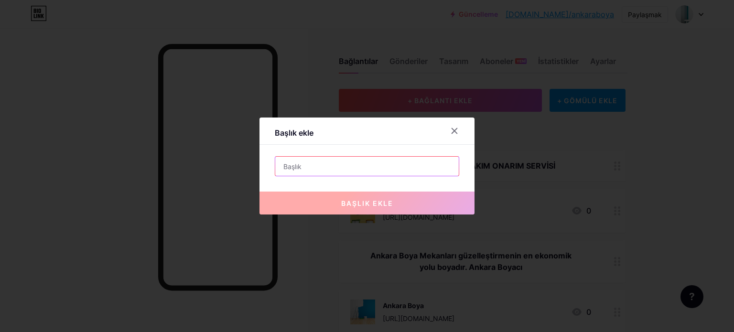
click at [291, 170] on input "text" at bounding box center [367, 166] width 184 height 19
paste input "tertemiz duvar ve tavanlar elde edersin"
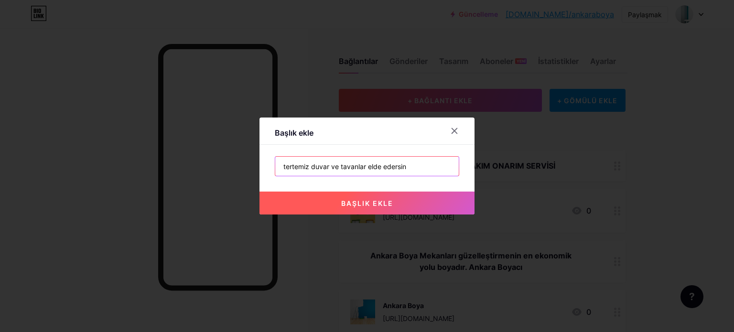
click at [281, 167] on input "tertemiz duvar ve tavanlar elde edersin" at bounding box center [367, 166] width 184 height 19
drag, startPoint x: 364, startPoint y: 167, endPoint x: 465, endPoint y: 155, distance: 101.5
click at [465, 155] on div "Başlık ekle Tertemiz duvar ve tavanlar elde edersin başlık ekle" at bounding box center [366, 166] width 215 height 97
type input "Tertemiz duvar ve tavanlarla mekanlarınızı hazırlayın"
click at [379, 200] on font "başlık ekle" at bounding box center [367, 203] width 52 height 8
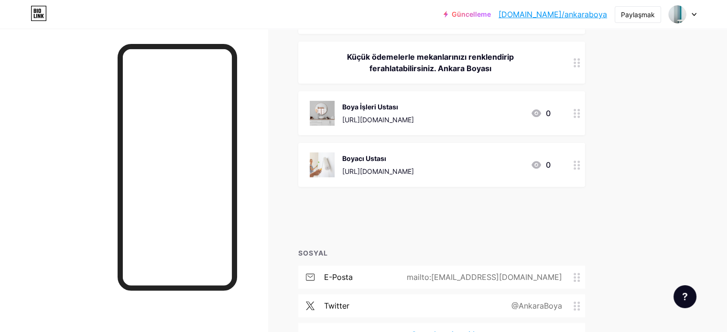
scroll to position [310, 0]
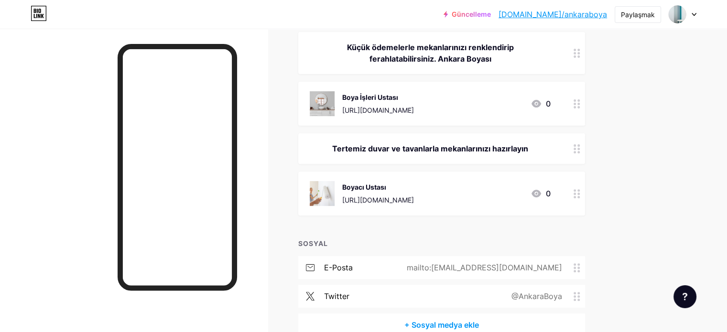
click at [513, 147] on div "Bağlantılar Gönderiler Tasarım Aboneler YENİ İstatistikler Ayarlar + BAĞLANTI E…" at bounding box center [313, 51] width 627 height 665
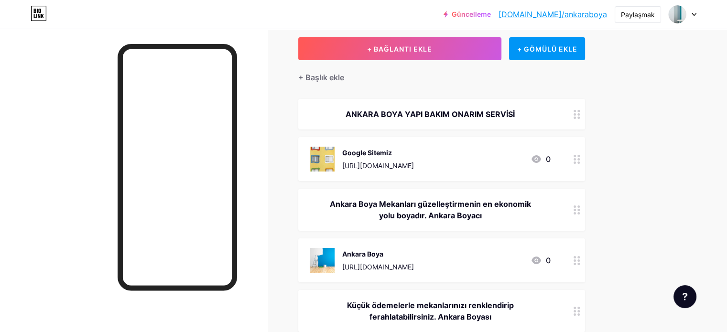
scroll to position [0, 0]
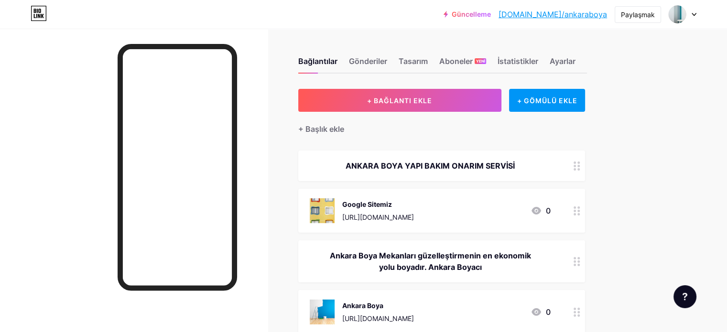
click at [513, 14] on icon at bounding box center [693, 14] width 5 height 3
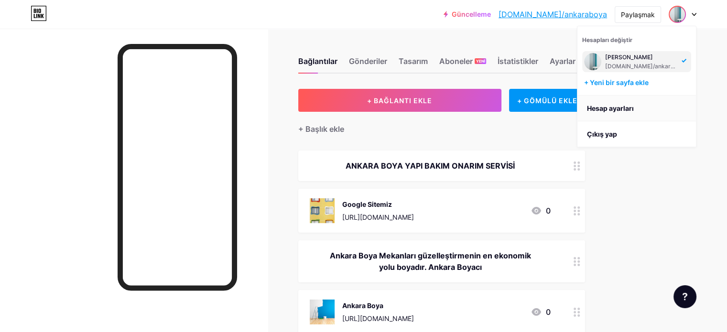
click at [513, 108] on link "Hesap ayarları" at bounding box center [636, 109] width 119 height 26
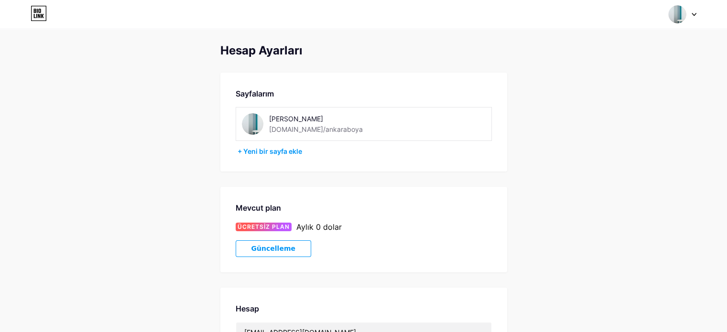
click at [306, 118] on font "[PERSON_NAME]" at bounding box center [296, 119] width 54 height 8
click at [309, 118] on div "[PERSON_NAME]" at bounding box center [336, 119] width 135 height 10
drag, startPoint x: 264, startPoint y: 151, endPoint x: 315, endPoint y: 152, distance: 51.1
click at [203, 156] on div "Hesap Ayarları Sayfalarım [PERSON_NAME] [DOMAIN_NAME]/[GEOGRAPHIC_DATA] + Yeni …" at bounding box center [363, 269] width 727 height 451
click at [286, 151] on font "+ Yeni bir sayfa ekle" at bounding box center [270, 151] width 65 height 8
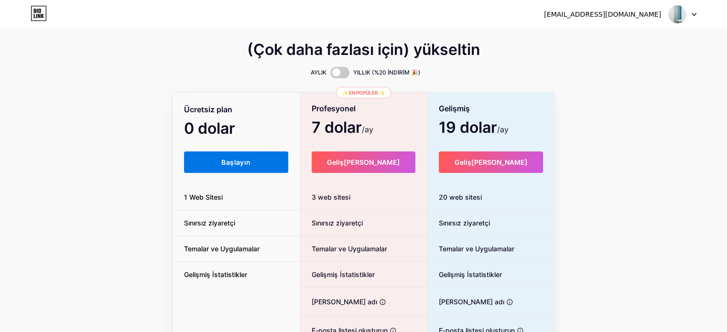
click at [240, 158] on font "Başlayın" at bounding box center [235, 162] width 29 height 8
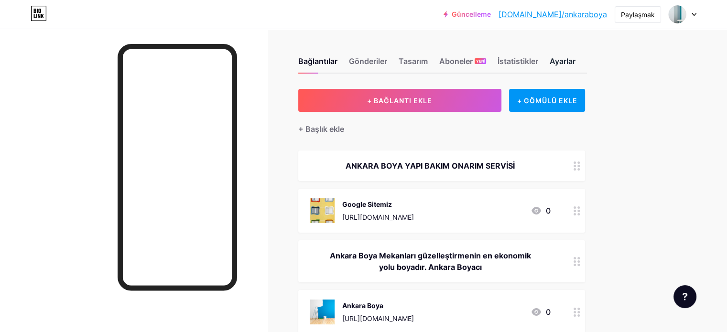
click at [513, 57] on font "Ayarlar" at bounding box center [563, 61] width 26 height 10
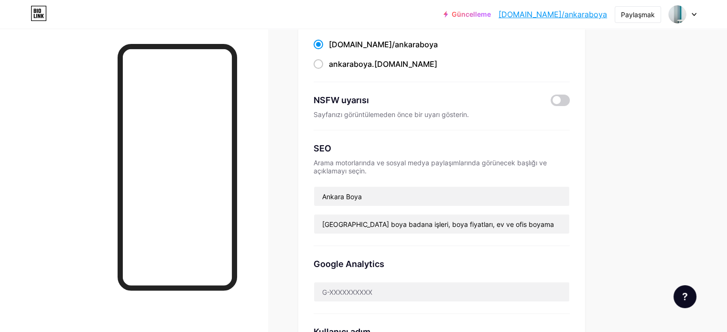
scroll to position [97, 0]
click at [513, 113] on div "Güncelleme [DOMAIN_NAME]/[GEOGRAPHIC_DATA]... [DOMAIN_NAME]/ankaraboya Paylaşma…" at bounding box center [363, 294] width 727 height 783
click at [513, 112] on div "Güncelleme [DOMAIN_NAME]/[GEOGRAPHIC_DATA]... [DOMAIN_NAME]/ankaraboya Paylaşma…" at bounding box center [363, 294] width 727 height 783
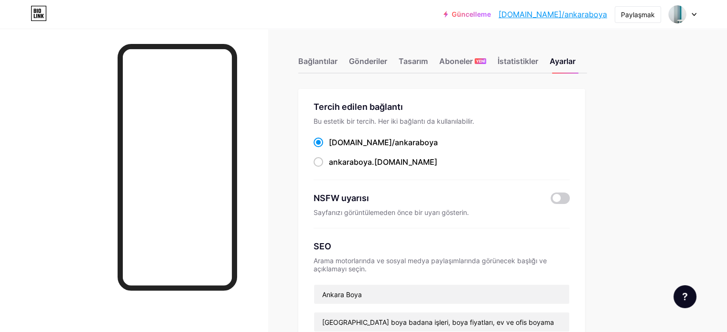
click at [513, 11] on div at bounding box center [683, 14] width 28 height 17
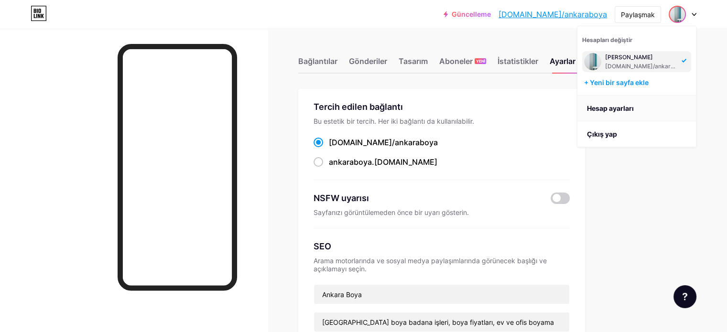
click at [513, 105] on font "Hesap ayarları" at bounding box center [610, 108] width 47 height 8
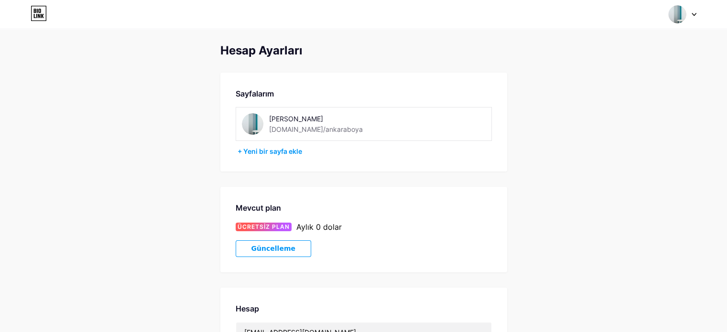
click at [291, 119] on font "[PERSON_NAME]" at bounding box center [296, 119] width 54 height 8
drag, startPoint x: 311, startPoint y: 114, endPoint x: 305, endPoint y: 118, distance: 6.9
click at [309, 114] on div "[PERSON_NAME]" at bounding box center [336, 119] width 135 height 10
click at [305, 118] on font "[PERSON_NAME]" at bounding box center [296, 119] width 54 height 8
click at [303, 119] on font "[PERSON_NAME]" at bounding box center [296, 119] width 54 height 8
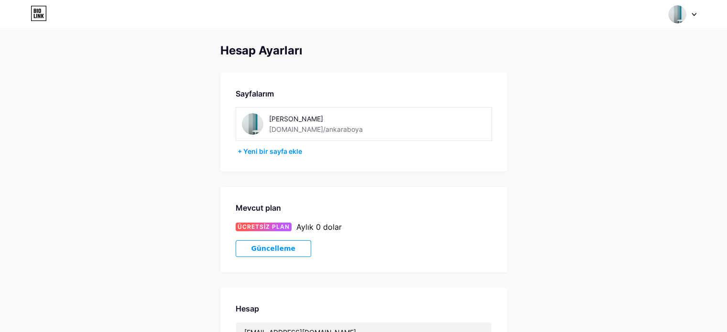
drag, startPoint x: 283, startPoint y: 152, endPoint x: 609, endPoint y: 123, distance: 327.2
click at [513, 123] on div "Hesap Ayarları Sayfalarım [PERSON_NAME] [DOMAIN_NAME]/[GEOGRAPHIC_DATA] + Yeni …" at bounding box center [363, 269] width 727 height 451
click at [513, 13] on div "Hesapları değiştir [PERSON_NAME] [DOMAIN_NAME]/[GEOGRAPHIC_DATA] + Yeni bir say…" at bounding box center [363, 14] width 727 height 17
click at [513, 13] on icon at bounding box center [693, 14] width 5 height 3
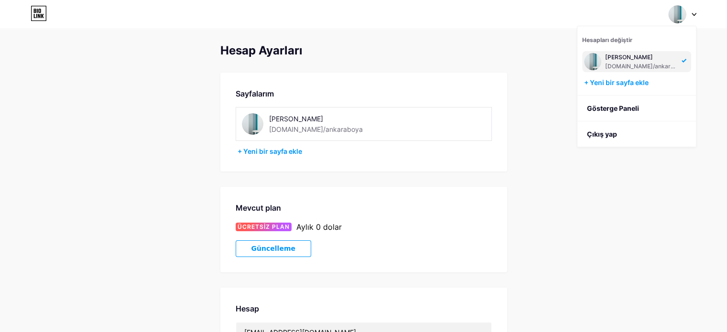
click at [513, 68] on div "Hesap Ayarları Sayfalarım [PERSON_NAME] [DOMAIN_NAME]/[GEOGRAPHIC_DATA] + Yeni …" at bounding box center [363, 269] width 727 height 451
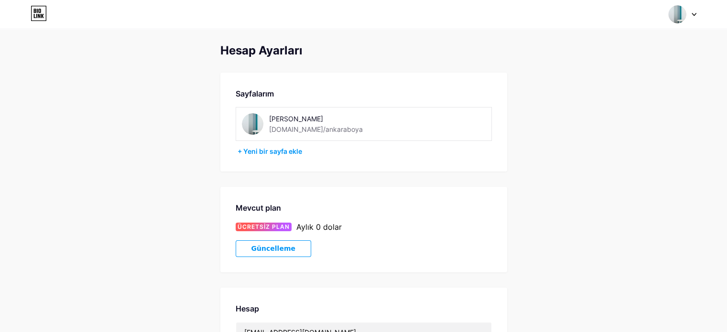
click at [513, 13] on img at bounding box center [677, 14] width 18 height 18
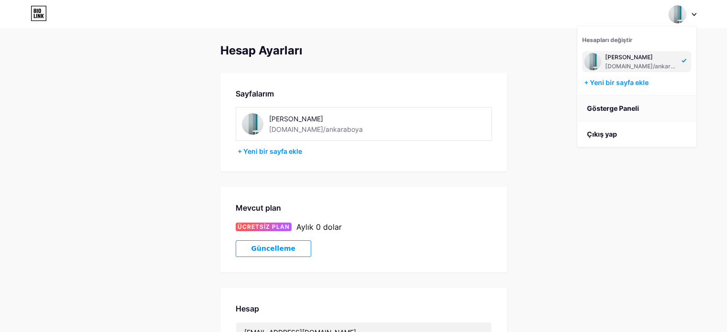
click at [513, 104] on font "Gösterge Paneli" at bounding box center [613, 108] width 52 height 8
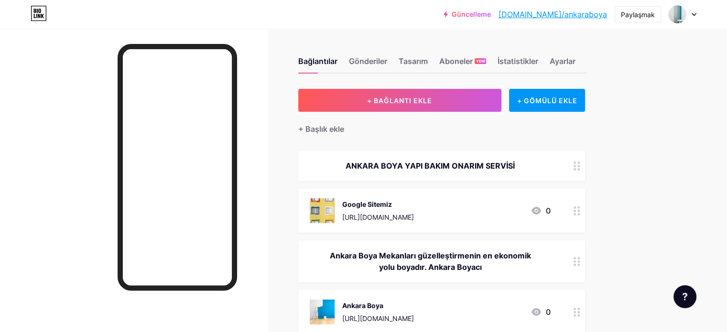
click at [428, 63] on font "Tasarım" at bounding box center [413, 61] width 29 height 10
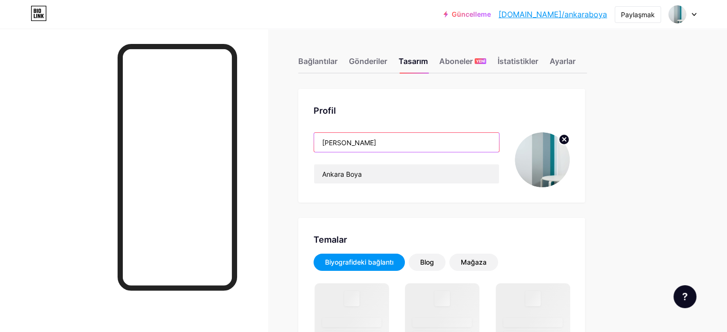
click at [408, 142] on input "[PERSON_NAME]" at bounding box center [406, 142] width 185 height 19
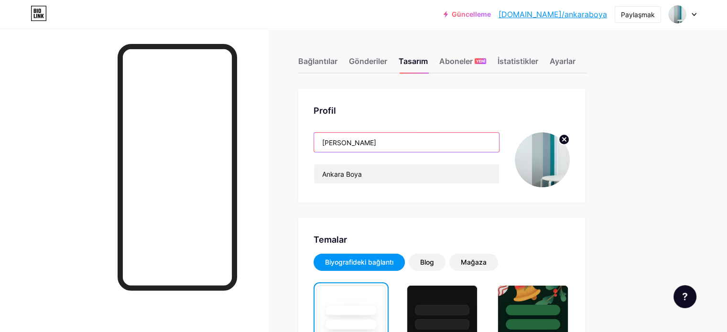
drag, startPoint x: 402, startPoint y: 139, endPoint x: 329, endPoint y: 147, distance: 74.0
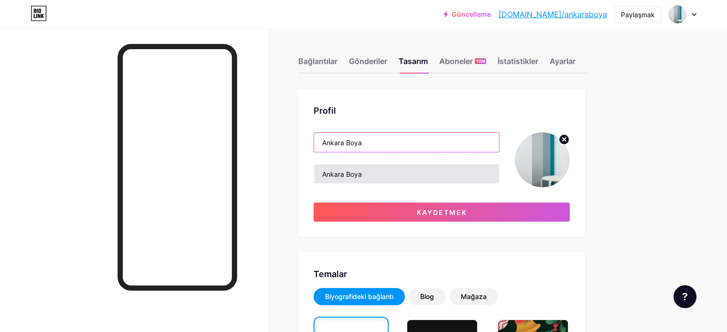
type input "Ankara Boya"
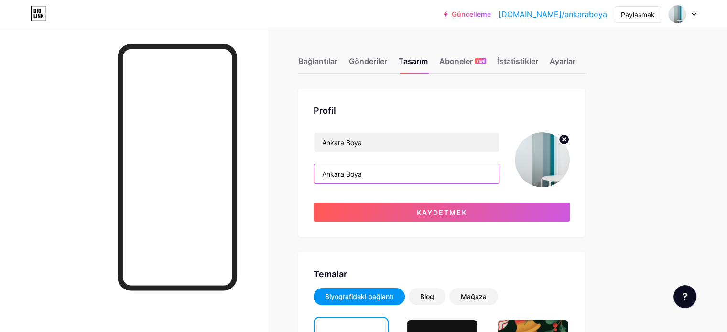
drag, startPoint x: 410, startPoint y: 173, endPoint x: 328, endPoint y: 173, distance: 81.7
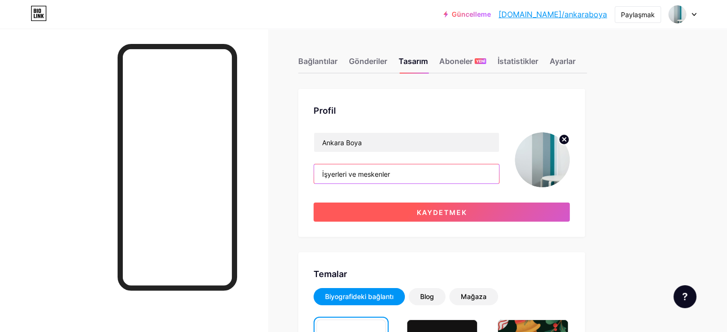
type input "İşyerleri ve meskenler"
click at [502, 217] on button "Kaydetmek" at bounding box center [441, 212] width 256 height 19
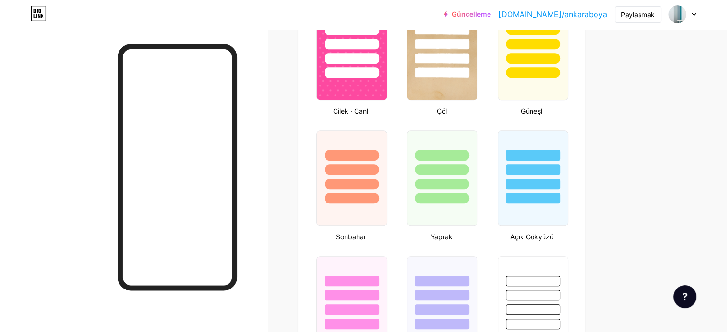
scroll to position [723, 0]
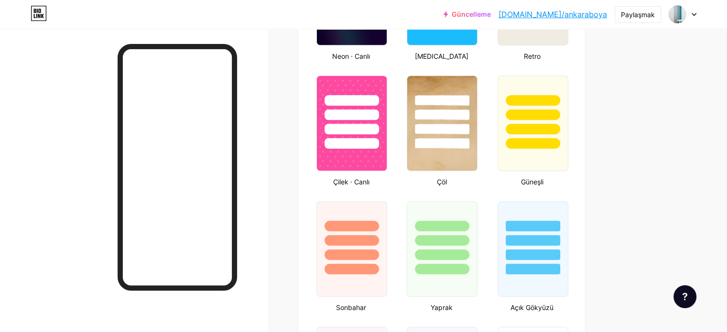
click at [513, 13] on icon at bounding box center [694, 14] width 4 height 2
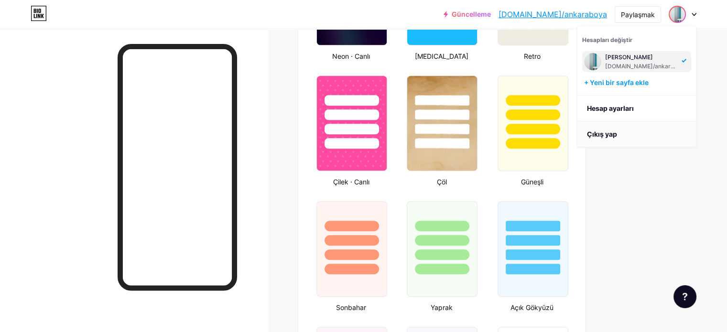
click at [513, 131] on font "Çıkış yap" at bounding box center [602, 134] width 30 height 8
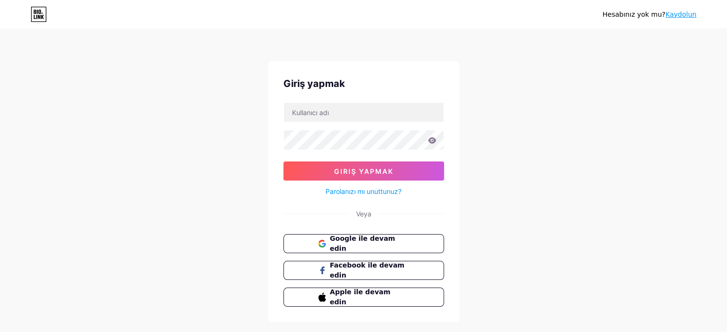
click at [111, 64] on div "Hesabınız yok mu? [PERSON_NAME] yapmak Giriş yapmak Parolanızı mı unuttunuz? Ve…" at bounding box center [363, 176] width 727 height 353
